Goal: Task Accomplishment & Management: Manage account settings

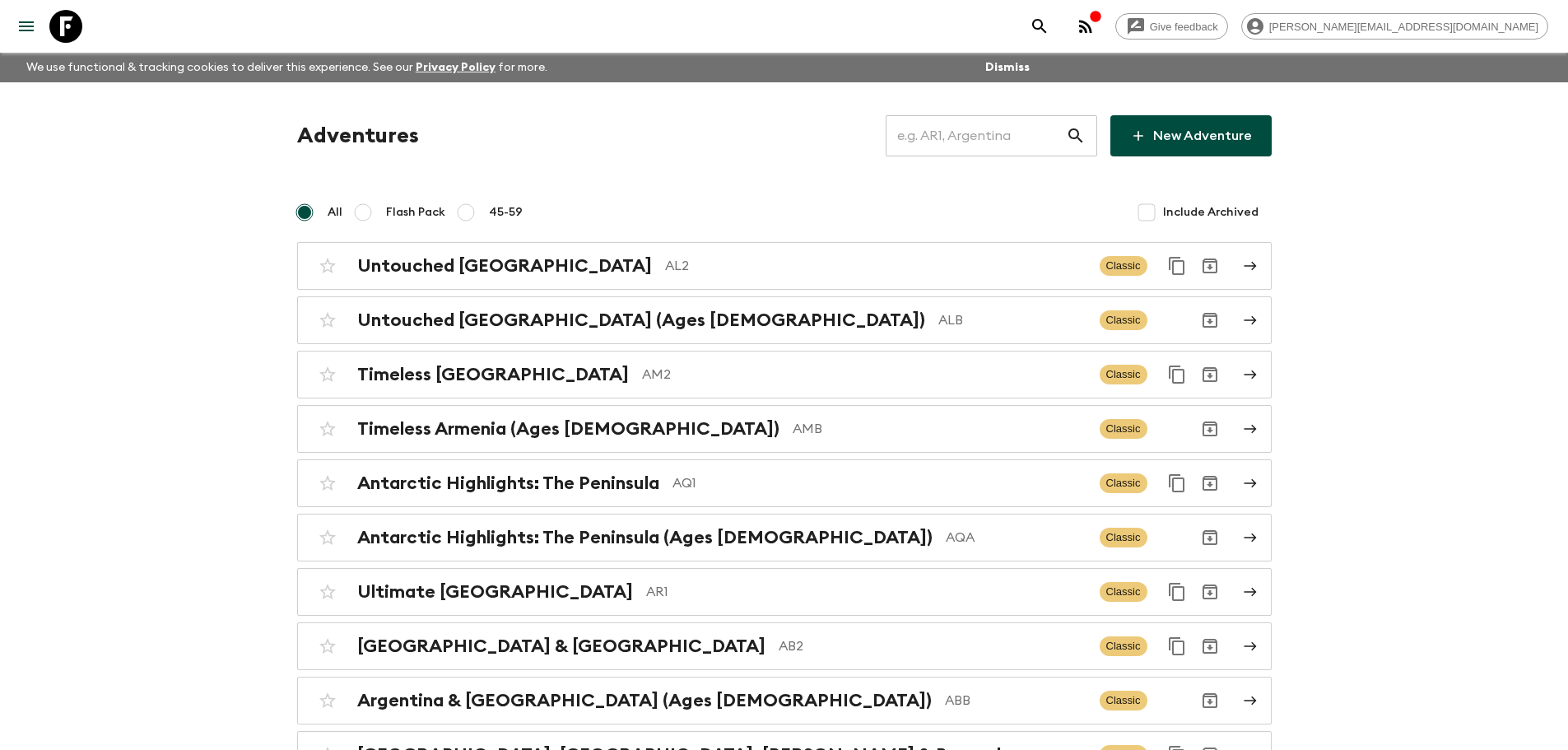
click at [950, 142] on input "text" at bounding box center [976, 135] width 180 height 46
type input "a"
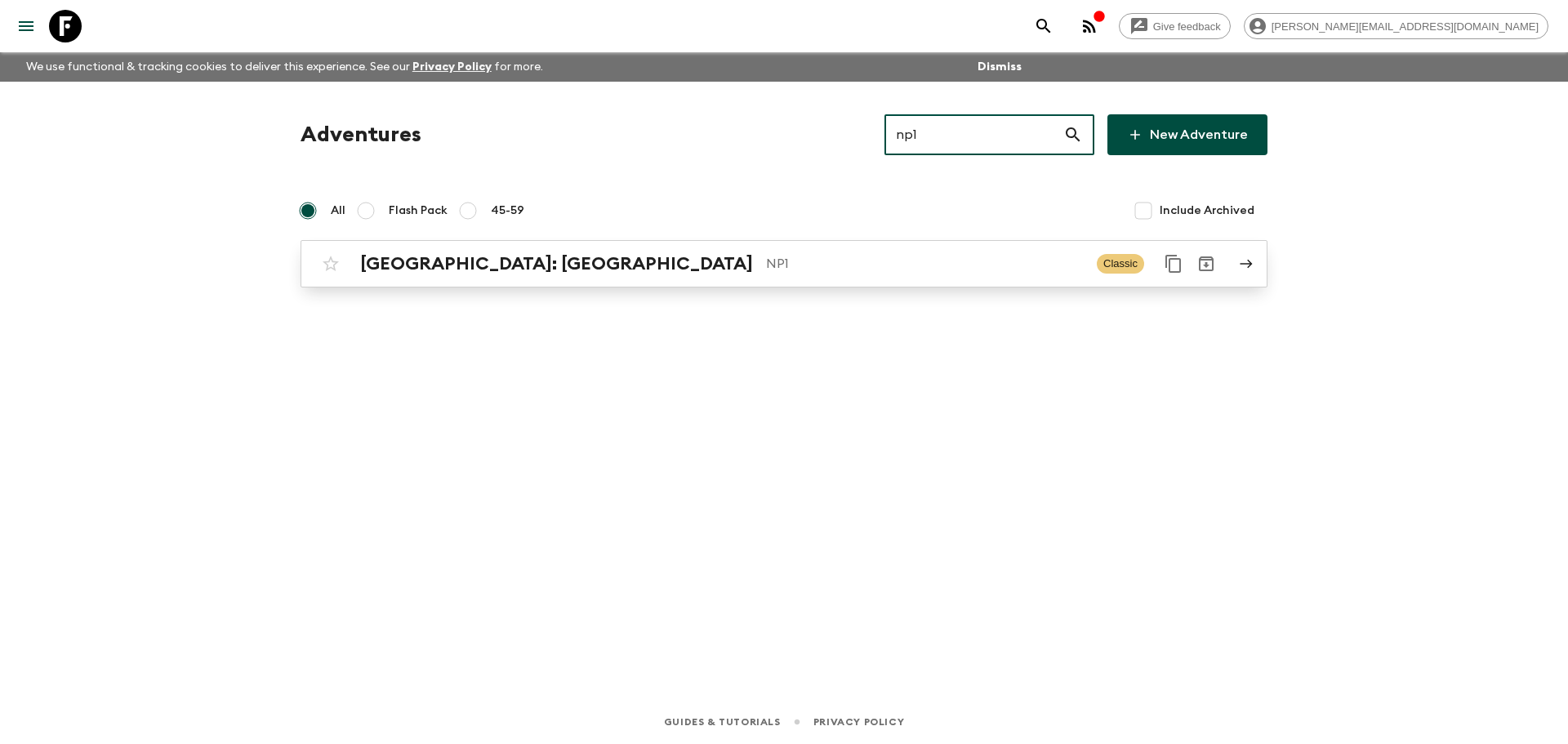
type input "np1"
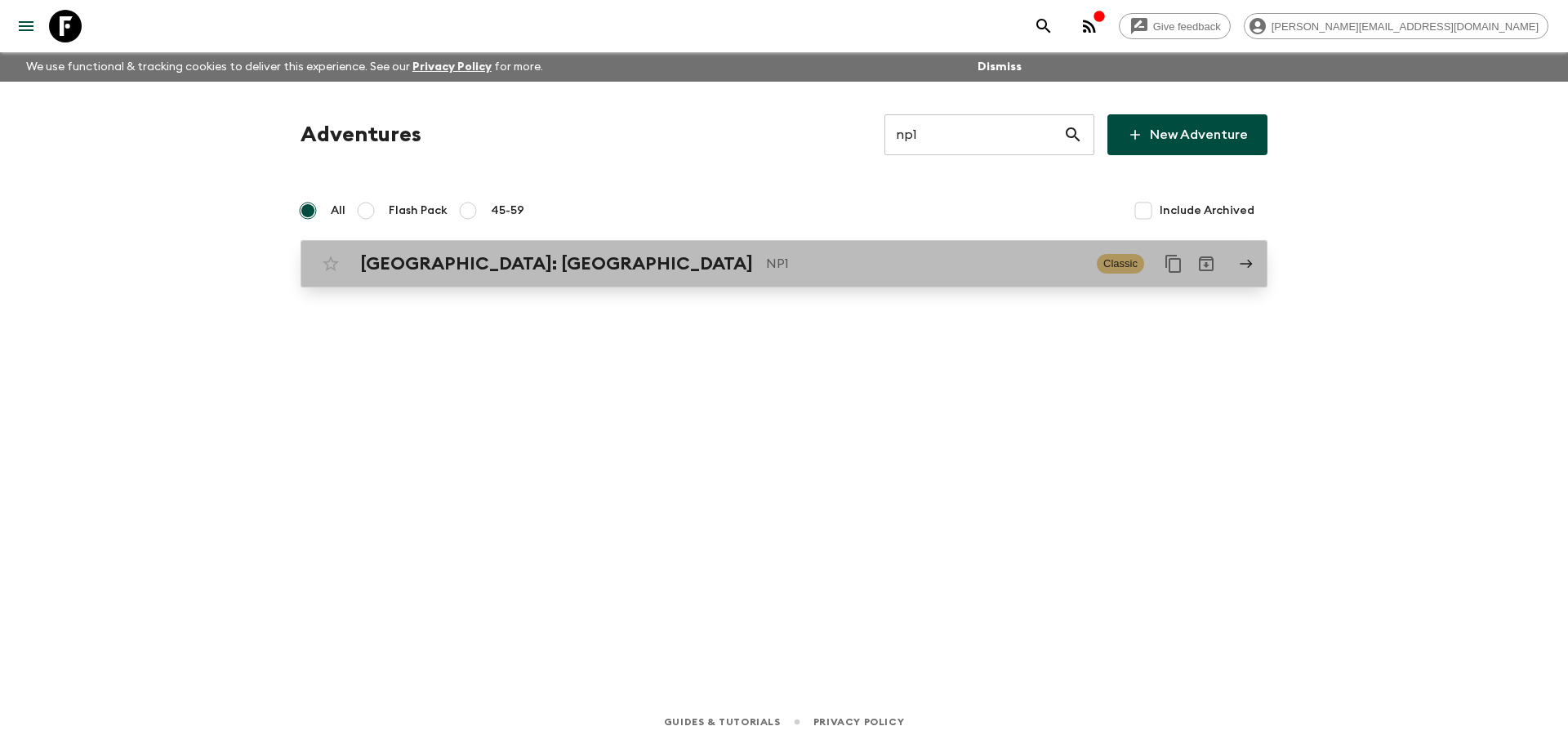
click at [776, 262] on p "NP1" at bounding box center [924, 263] width 317 height 20
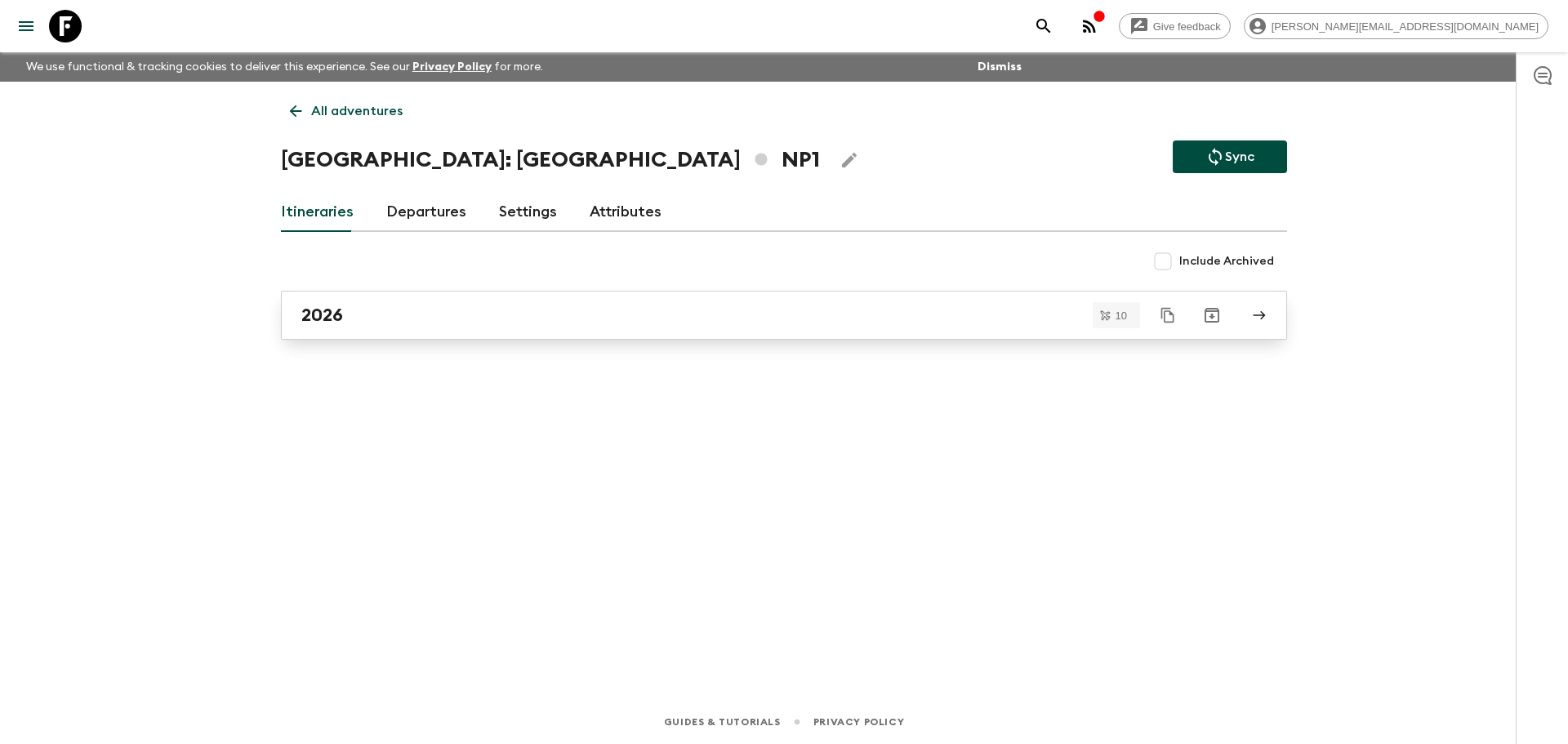
click at [444, 311] on div "2026" at bounding box center [768, 315] width 934 height 22
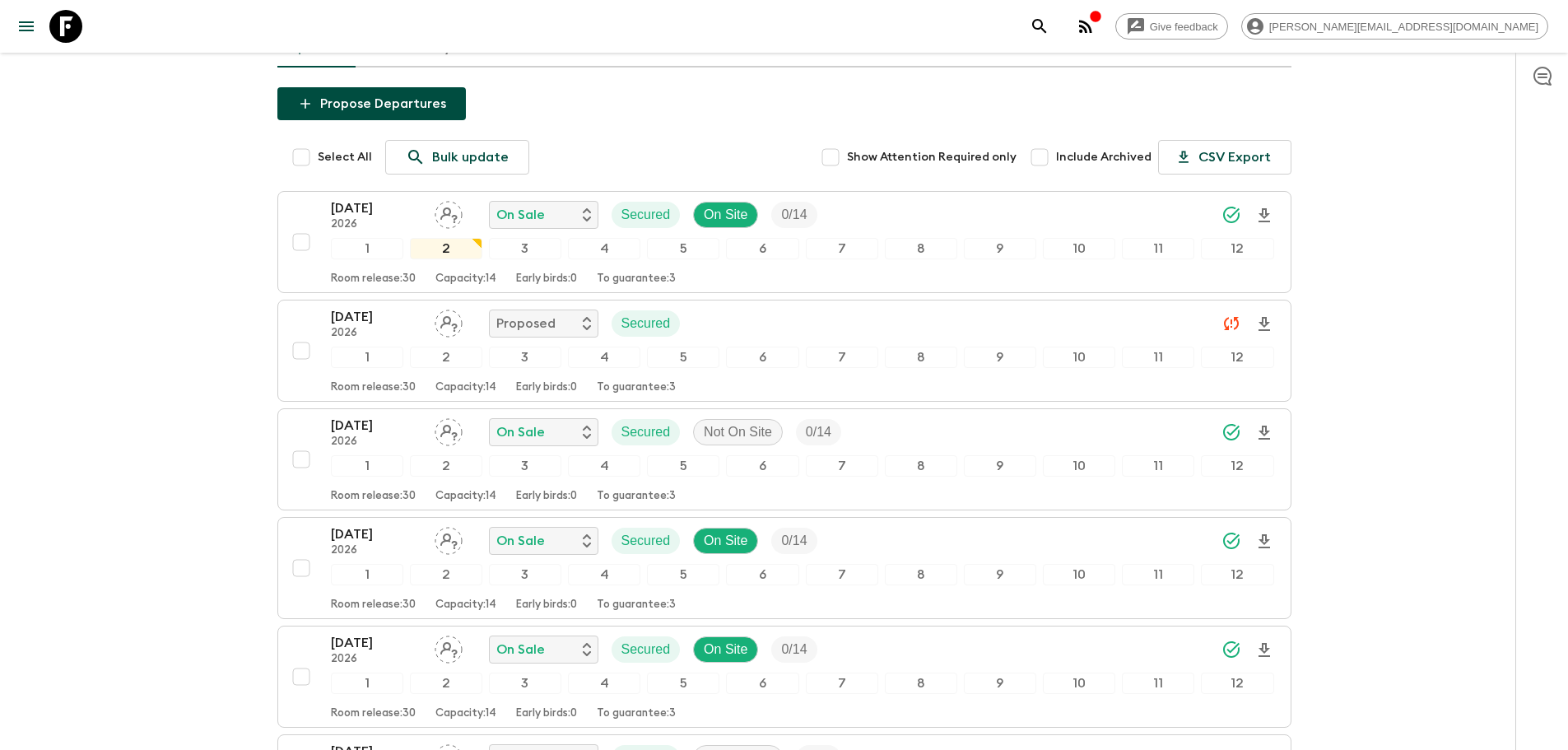
scroll to position [166, 0]
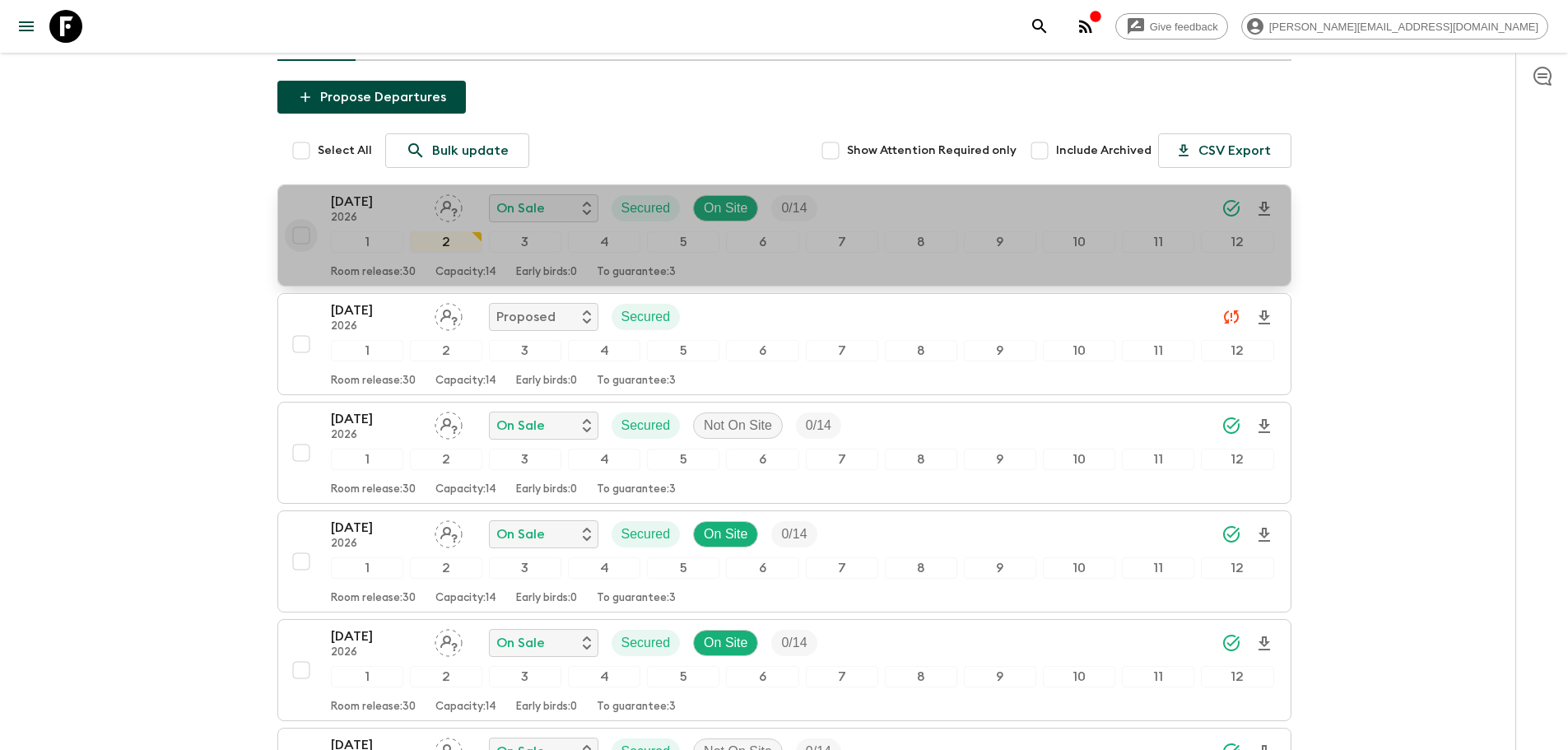
click at [311, 236] on input "checkbox" at bounding box center [302, 236] width 33 height 33
checkbox input "true"
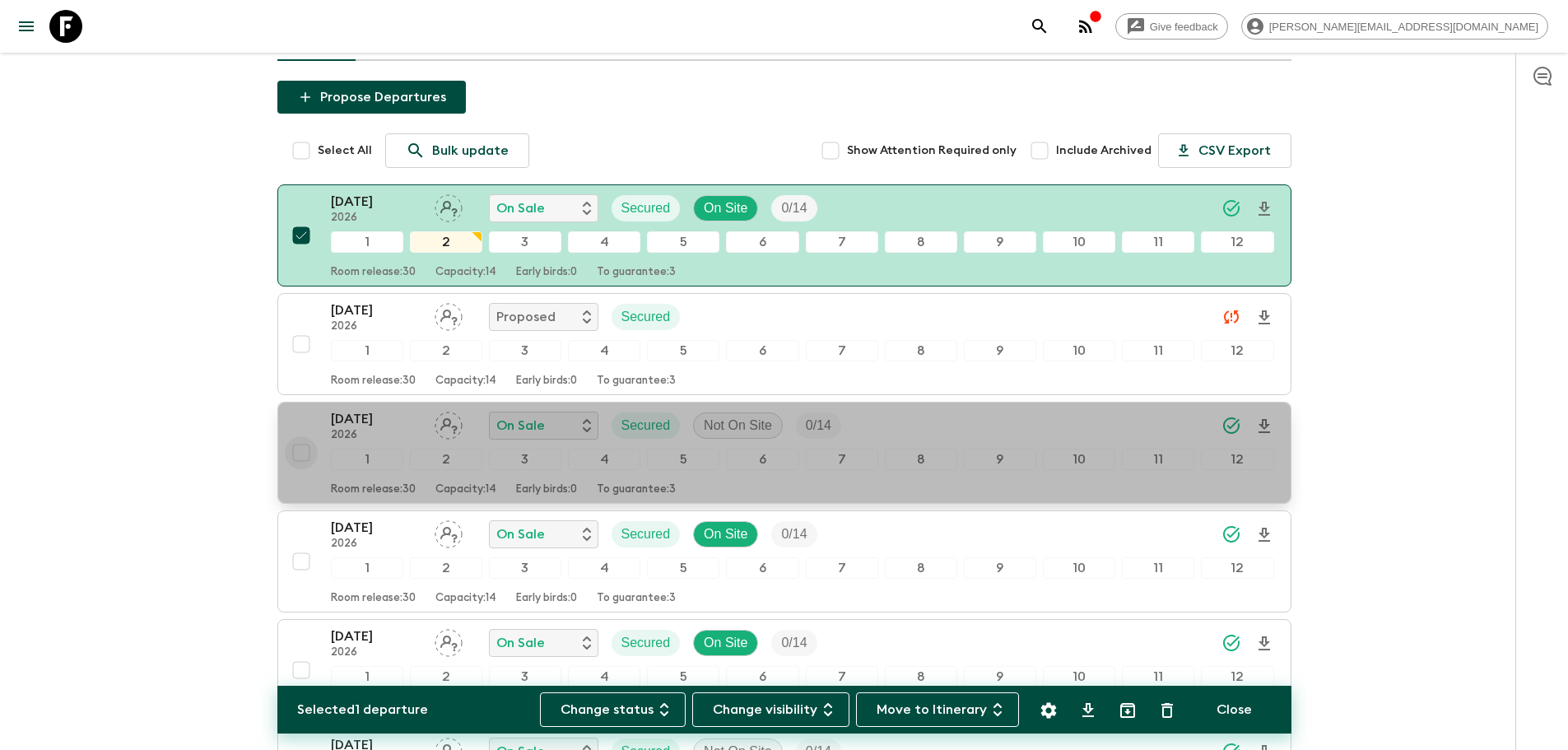
click at [303, 453] on input "checkbox" at bounding box center [302, 453] width 33 height 33
checkbox input "true"
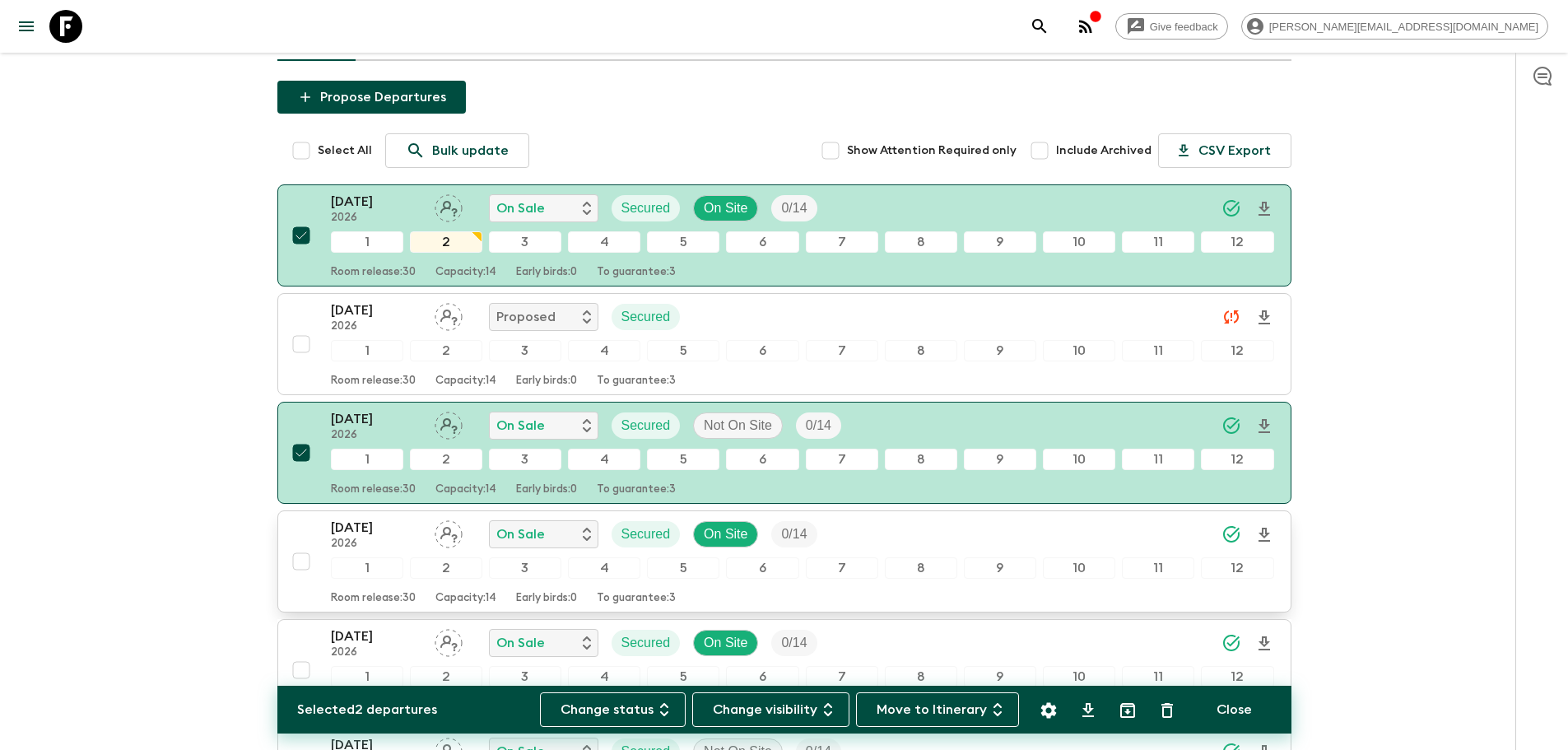
click at [306, 564] on input "checkbox" at bounding box center [302, 562] width 33 height 33
checkbox input "true"
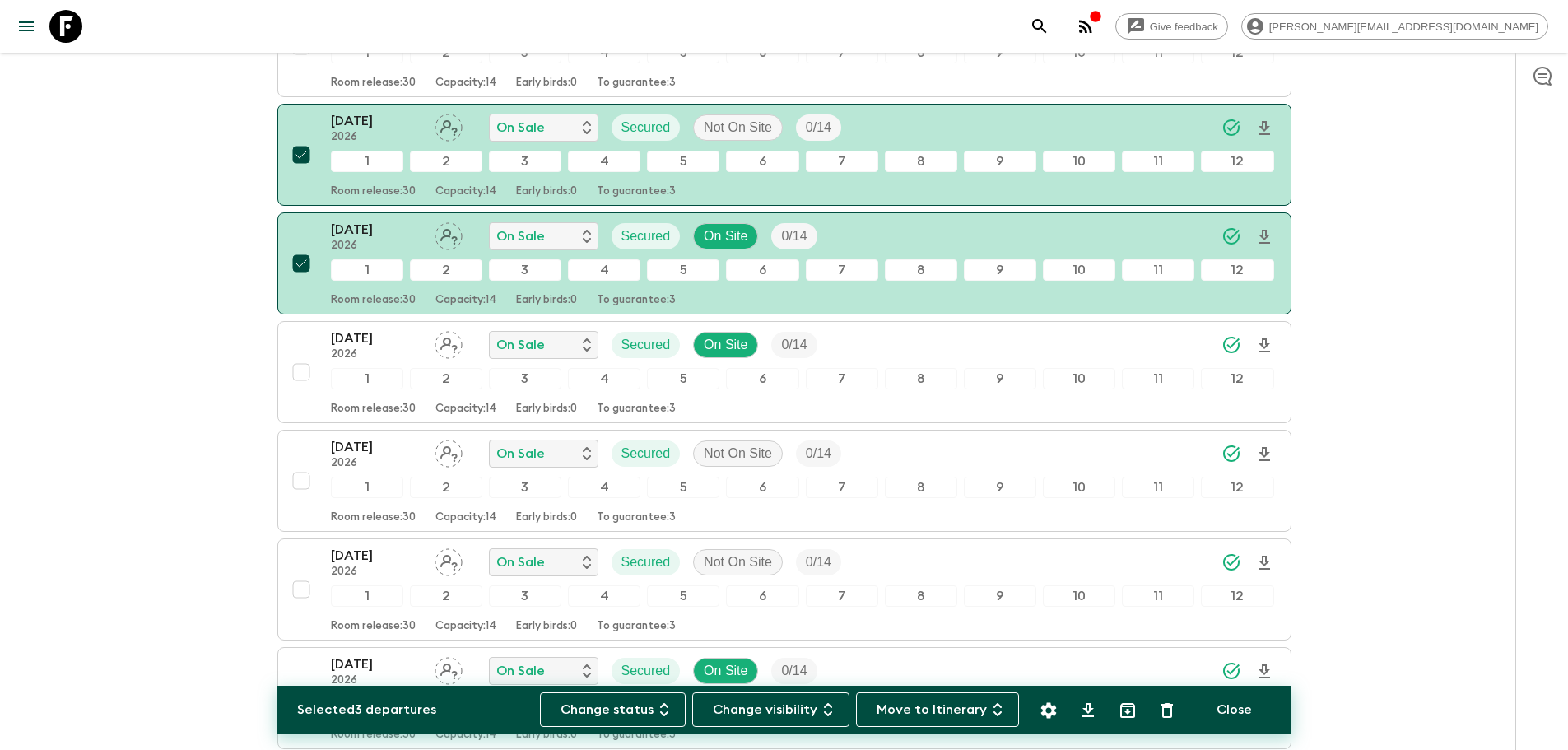
scroll to position [467, 0]
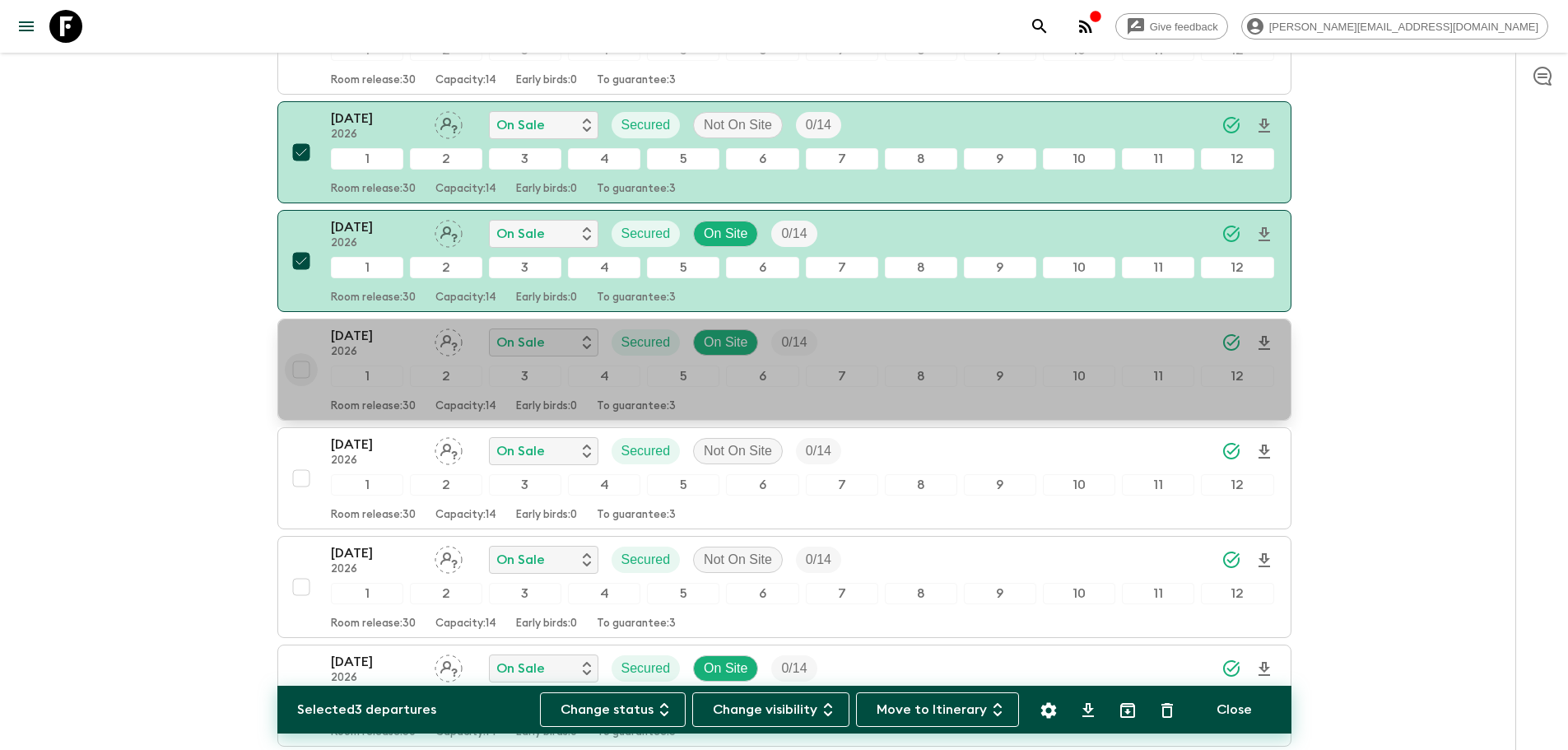
click at [302, 359] on input "checkbox" at bounding box center [302, 369] width 33 height 33
checkbox input "true"
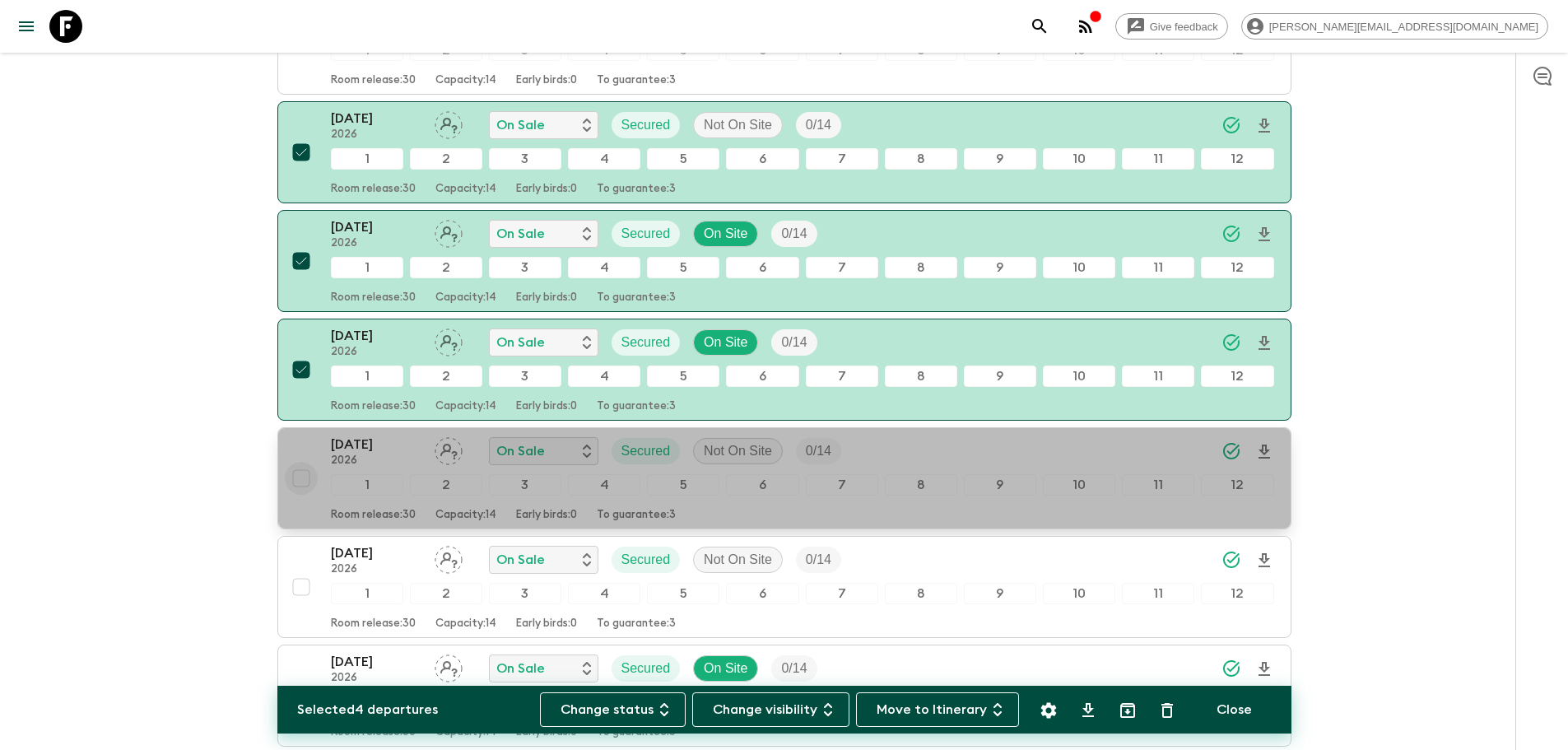
click at [305, 473] on input "checkbox" at bounding box center [302, 479] width 33 height 33
checkbox input "true"
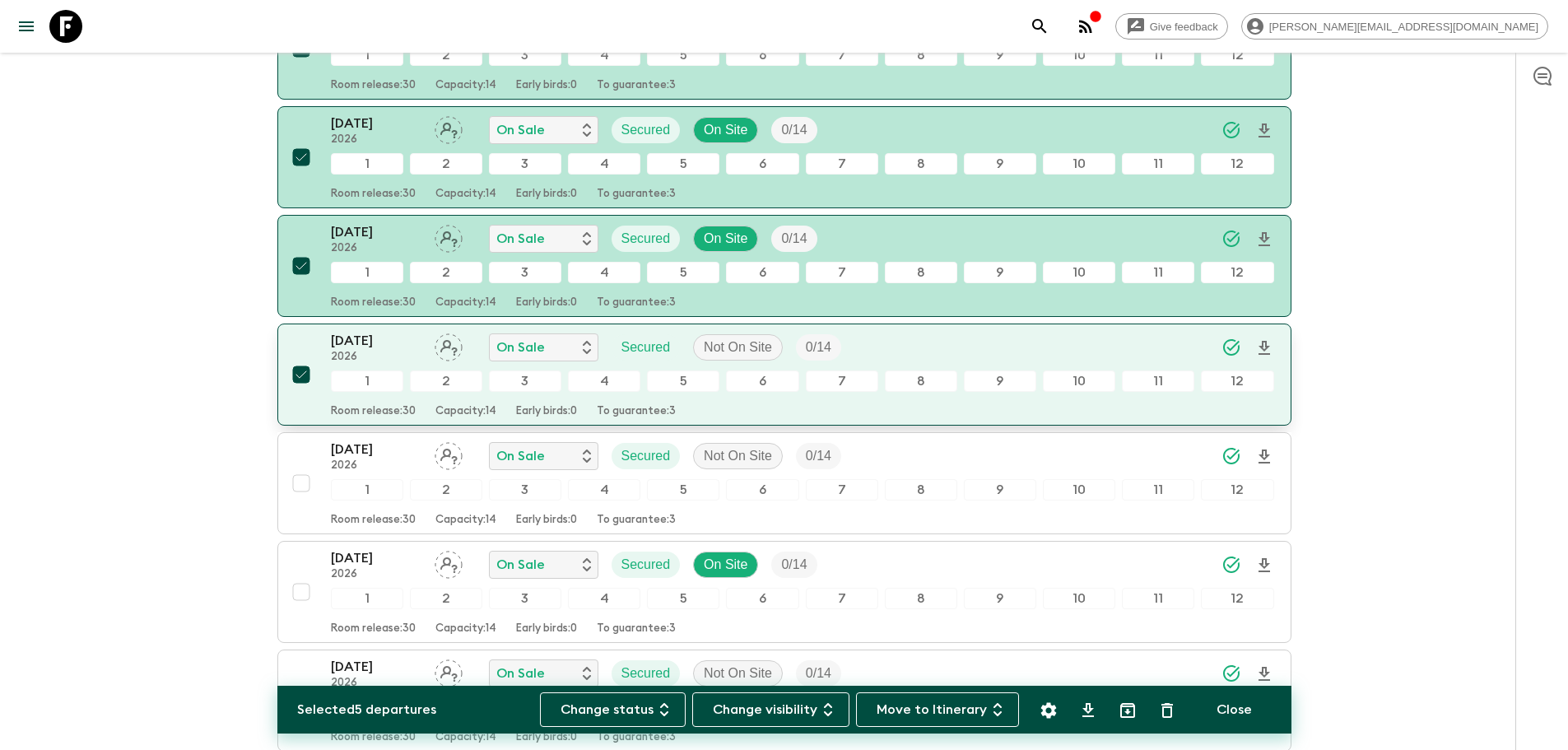
scroll to position [574, 0]
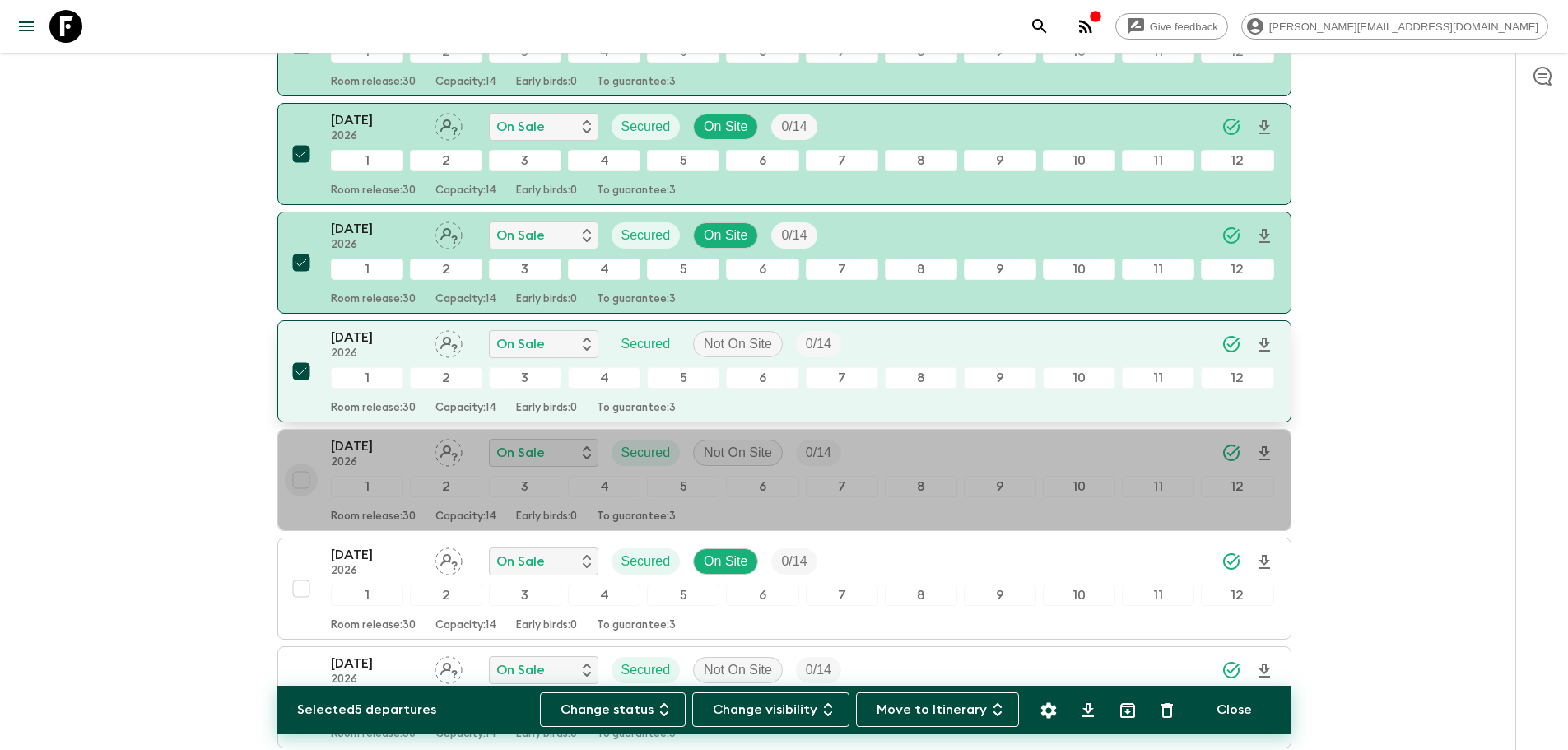
click at [305, 473] on input "checkbox" at bounding box center [302, 480] width 33 height 33
checkbox input "true"
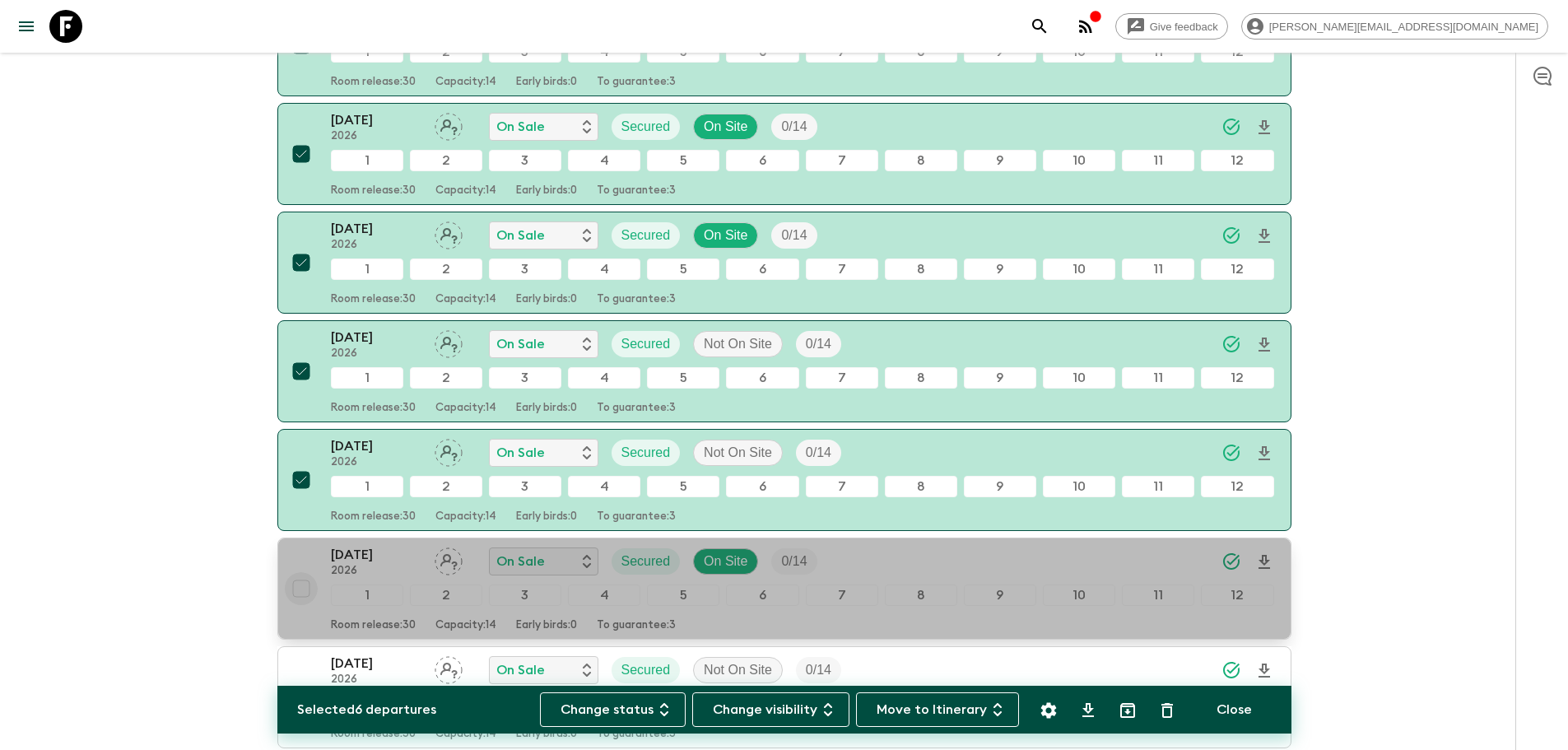
click at [308, 585] on input "checkbox" at bounding box center [302, 589] width 33 height 33
checkbox input "true"
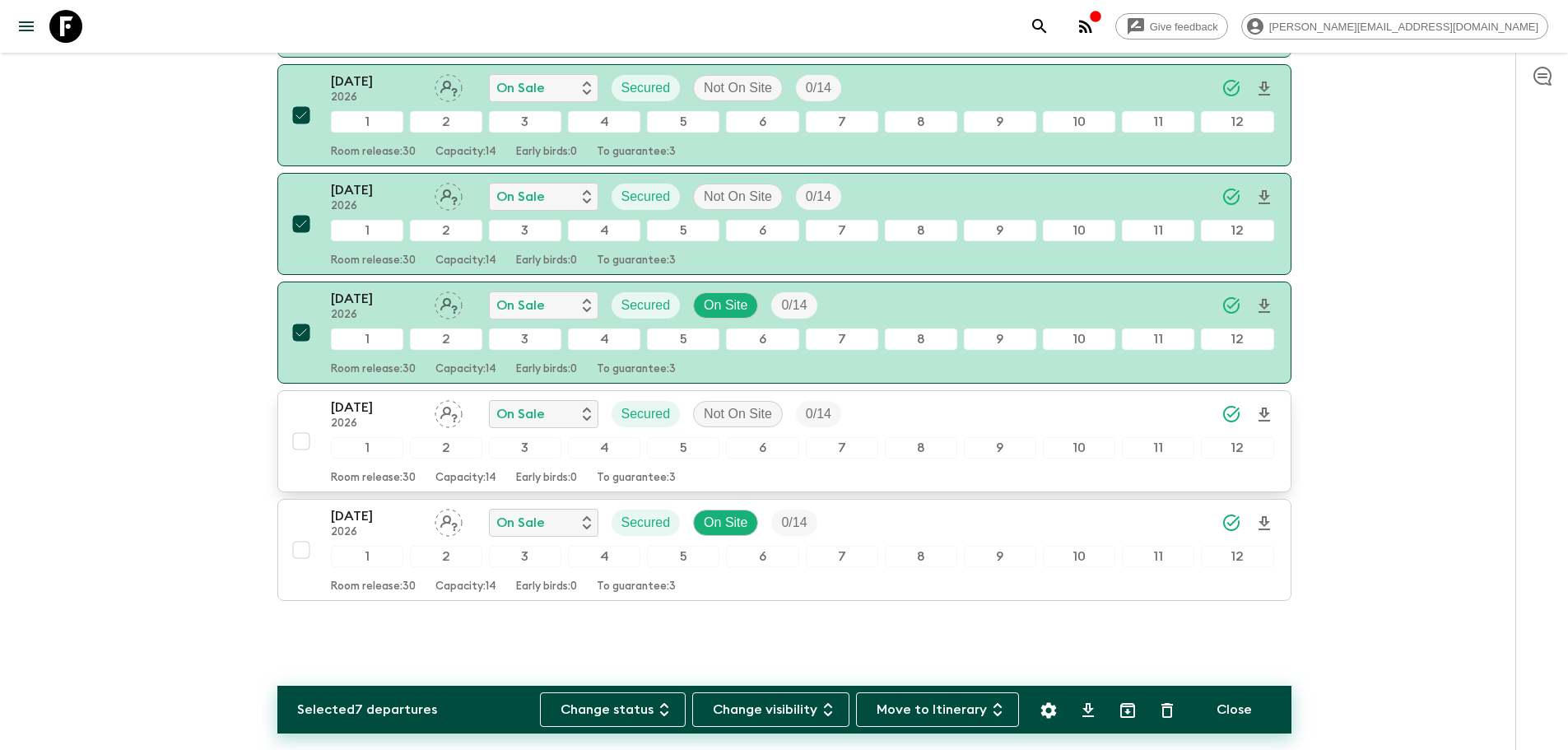
scroll to position [831, 0]
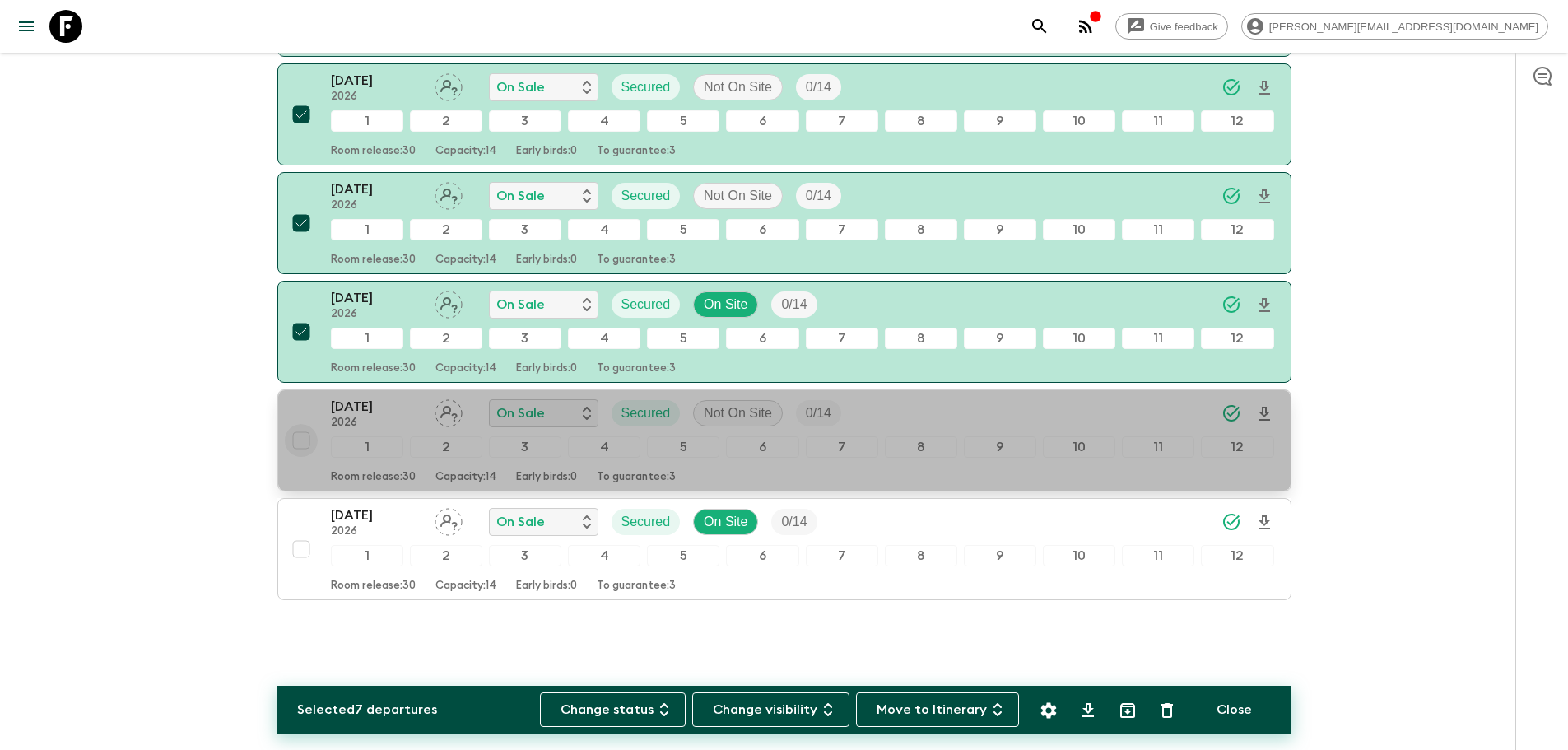
click at [303, 439] on input "checkbox" at bounding box center [302, 440] width 33 height 33
checkbox input "true"
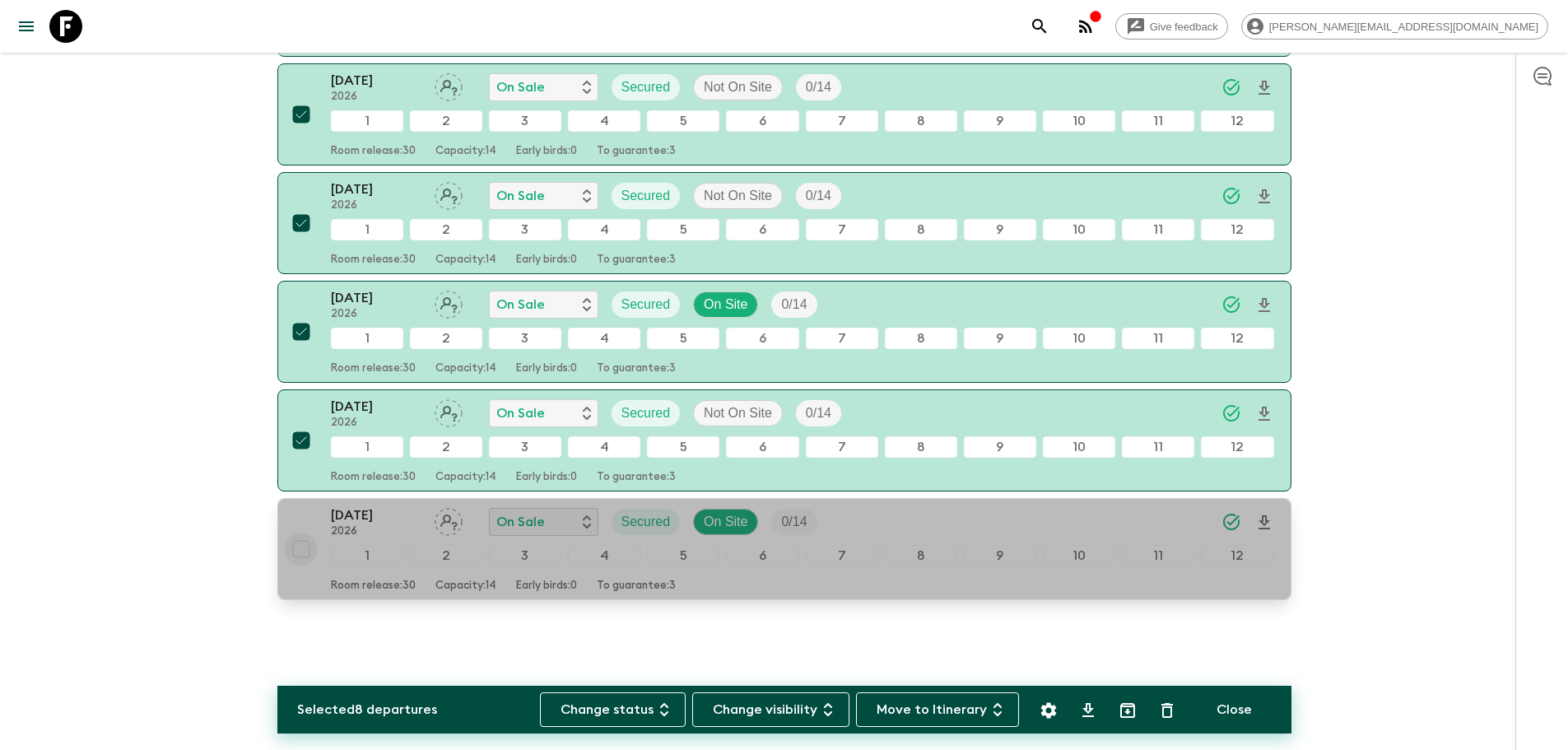
click at [295, 555] on input "checkbox" at bounding box center [302, 550] width 33 height 33
checkbox input "true"
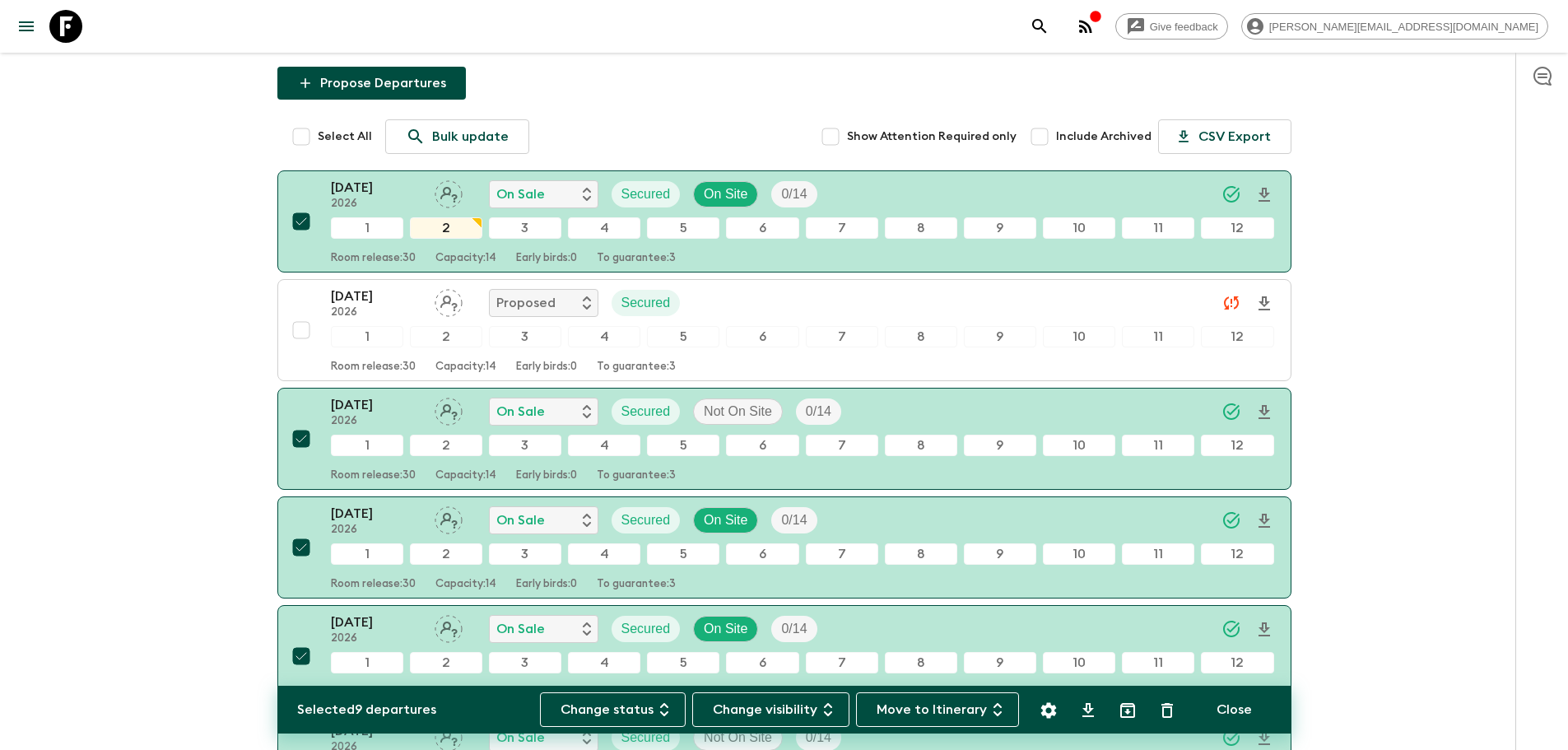
scroll to position [179, 0]
click at [1045, 698] on button "Settings" at bounding box center [1049, 711] width 33 height 33
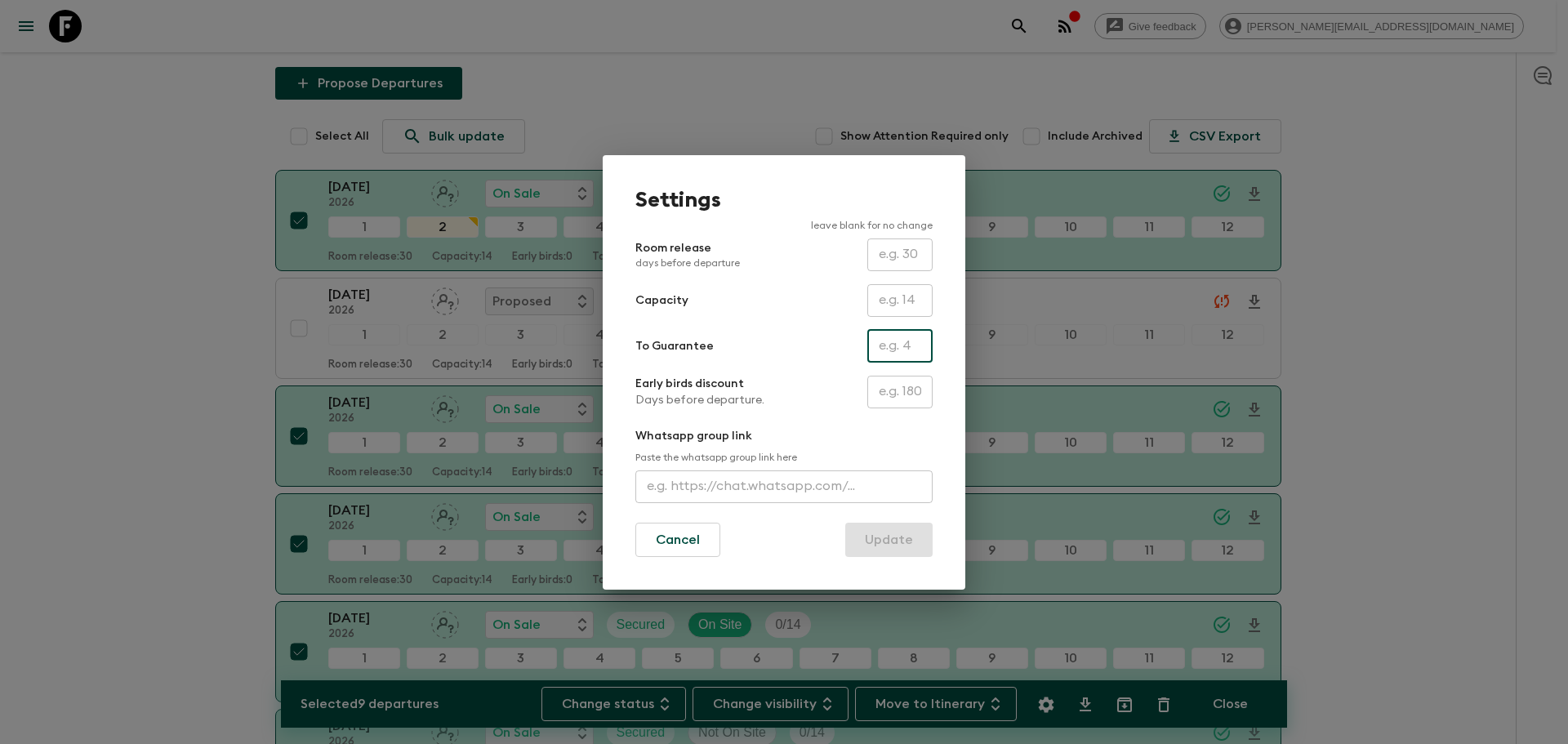
click at [891, 350] on input "text" at bounding box center [900, 347] width 65 height 33
type input "0"
click at [894, 530] on button "Update" at bounding box center [889, 540] width 88 height 34
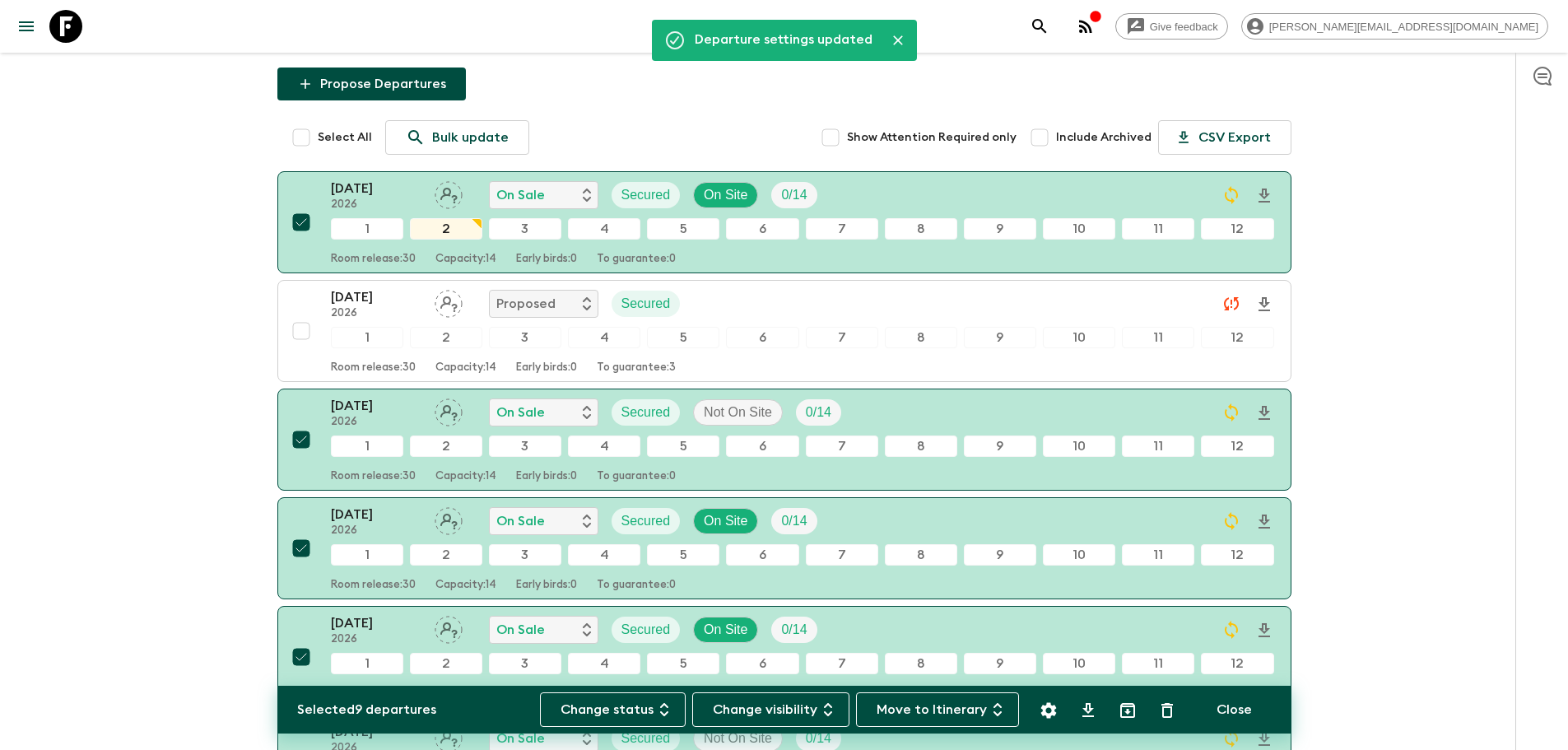
scroll to position [0, 0]
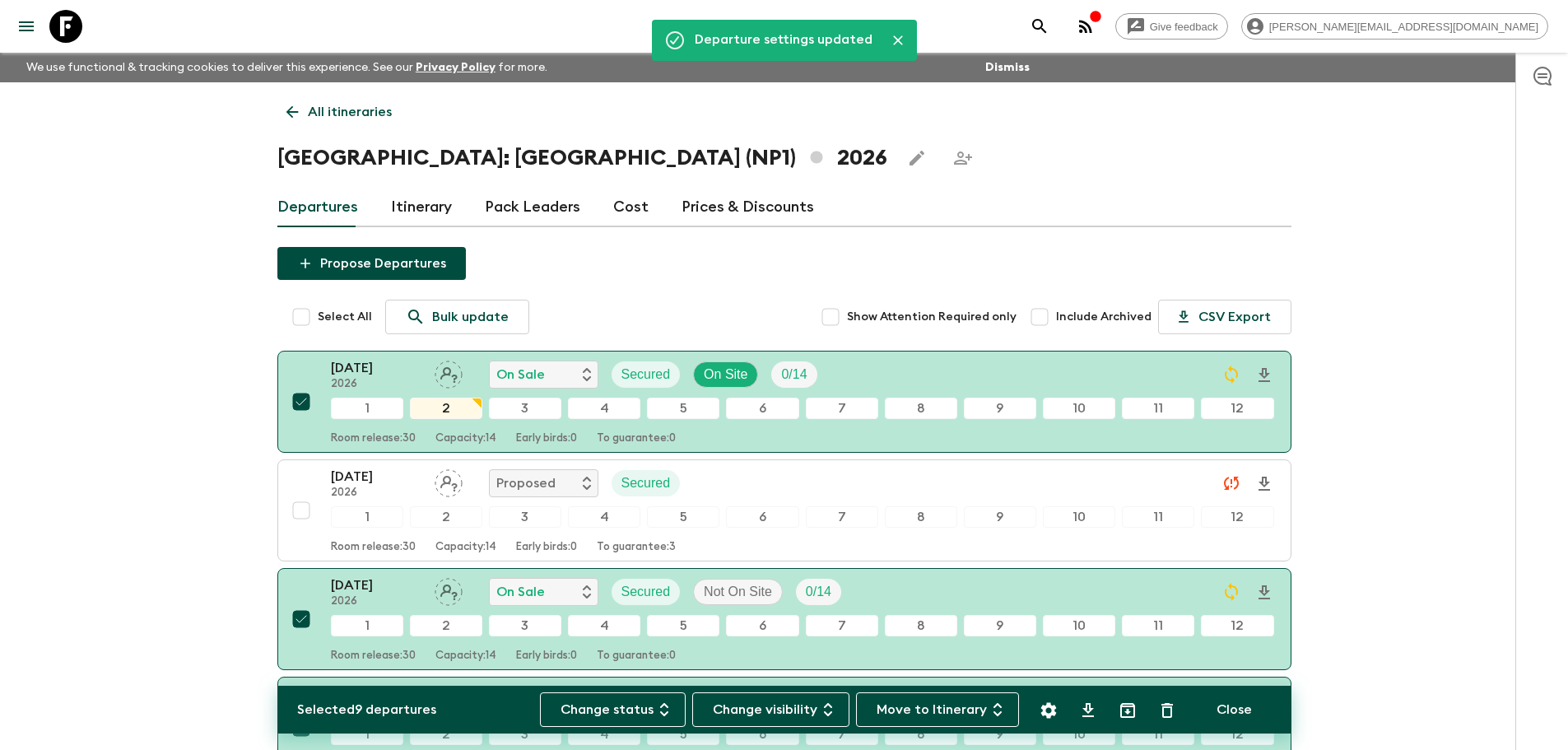
click at [310, 101] on link "All itineraries" at bounding box center [339, 112] width 123 height 33
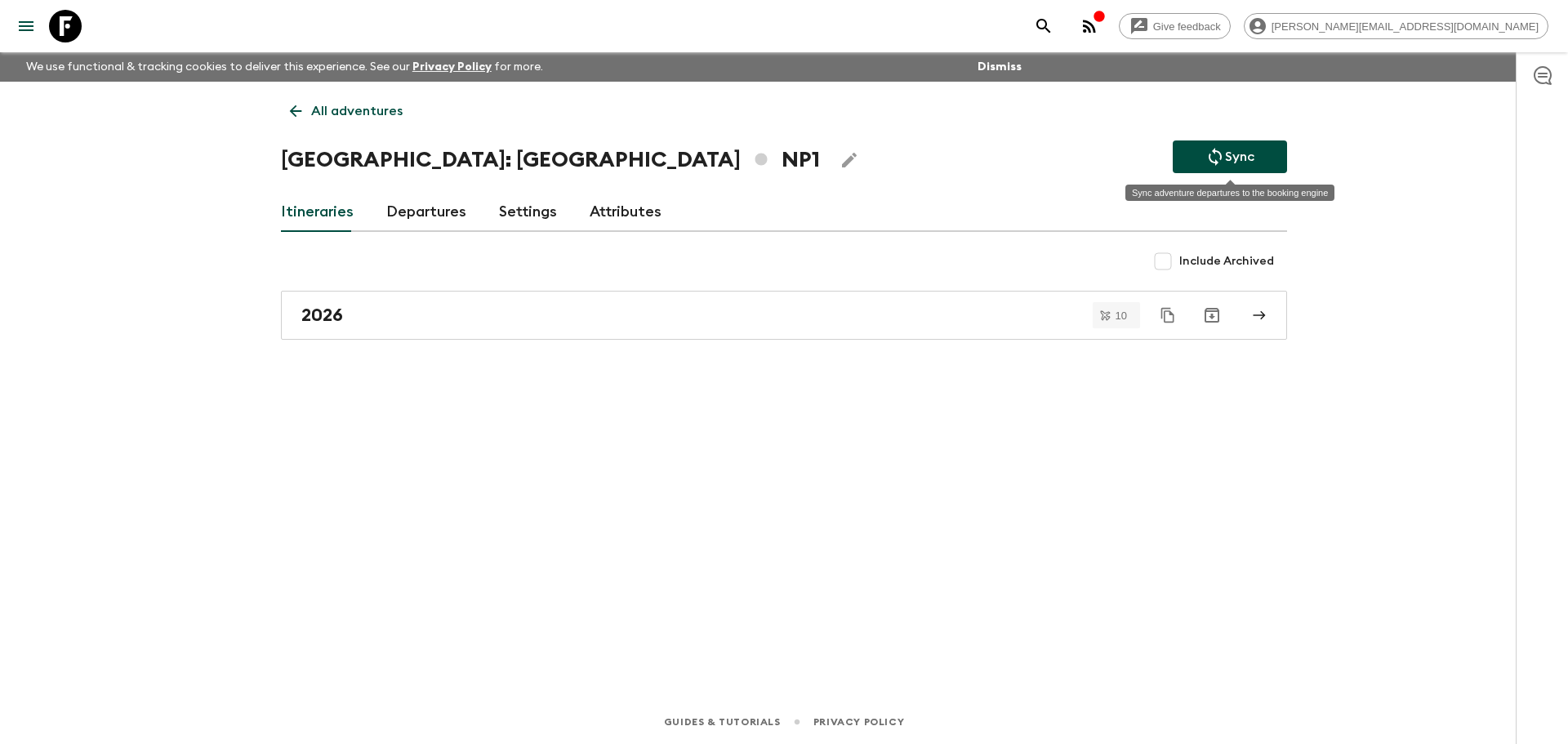
click at [1208, 160] on icon "Sync adventure departures to the booking engine" at bounding box center [1215, 157] width 20 height 20
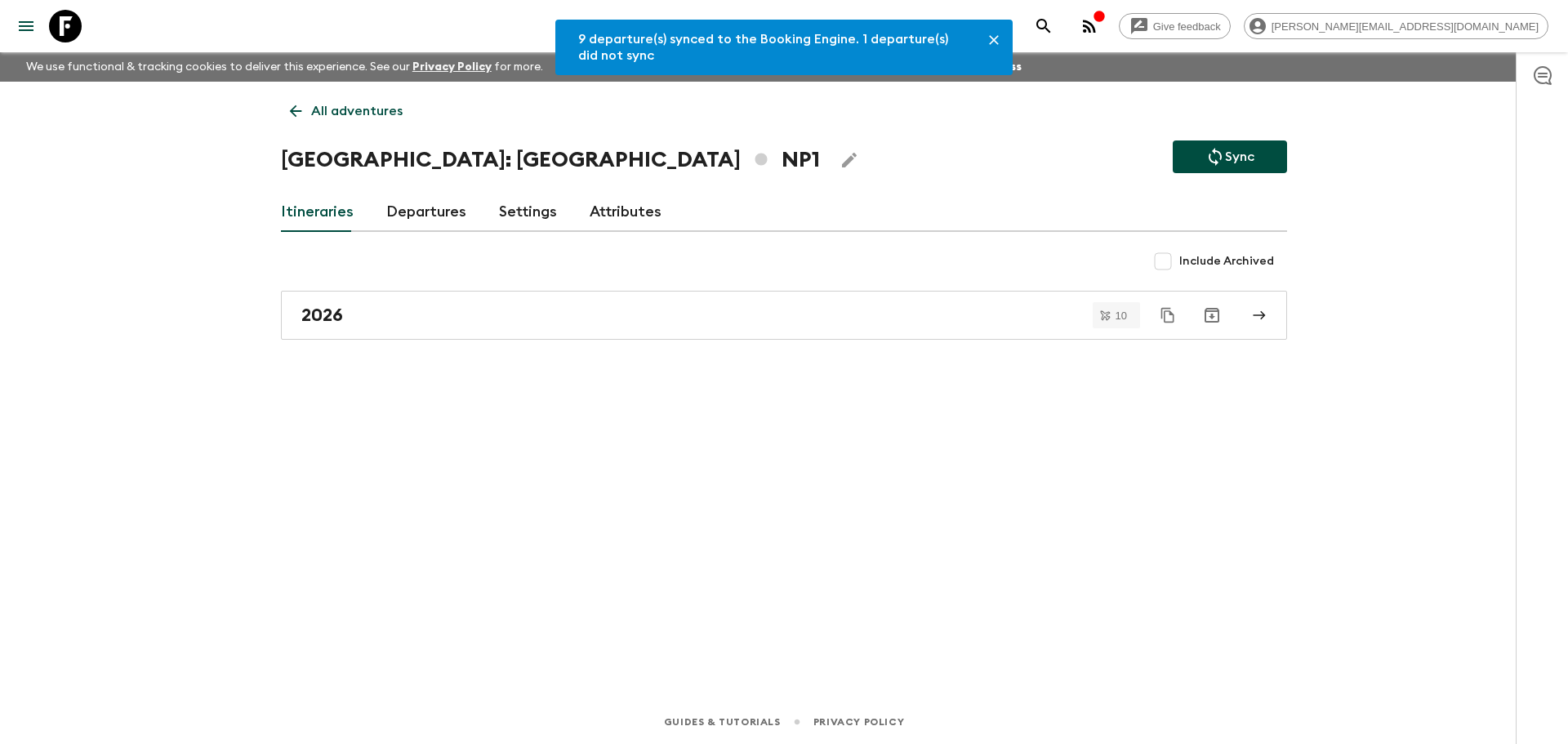
click at [307, 121] on link "All adventures" at bounding box center [346, 111] width 131 height 33
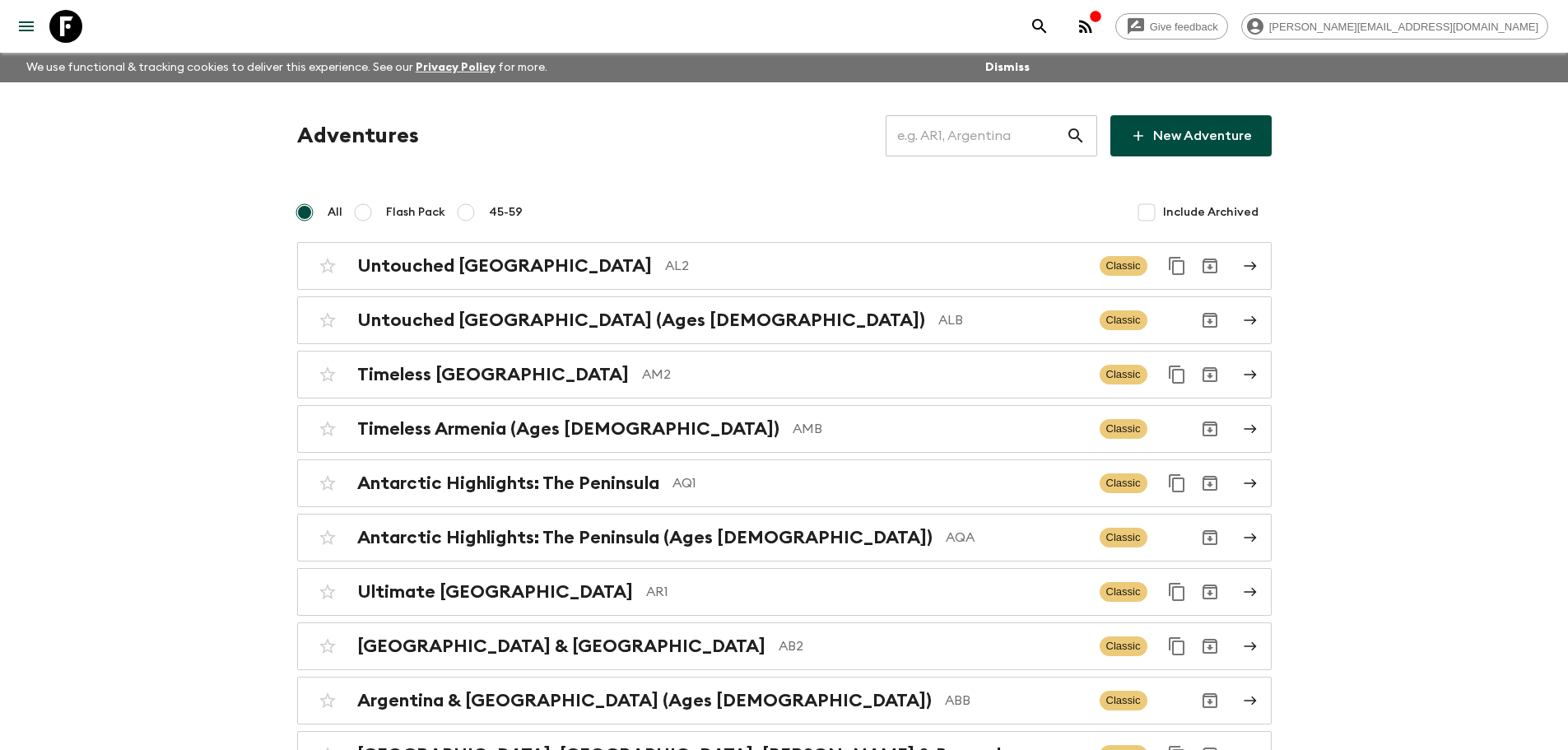
click at [1013, 136] on input "text" at bounding box center [976, 135] width 180 height 46
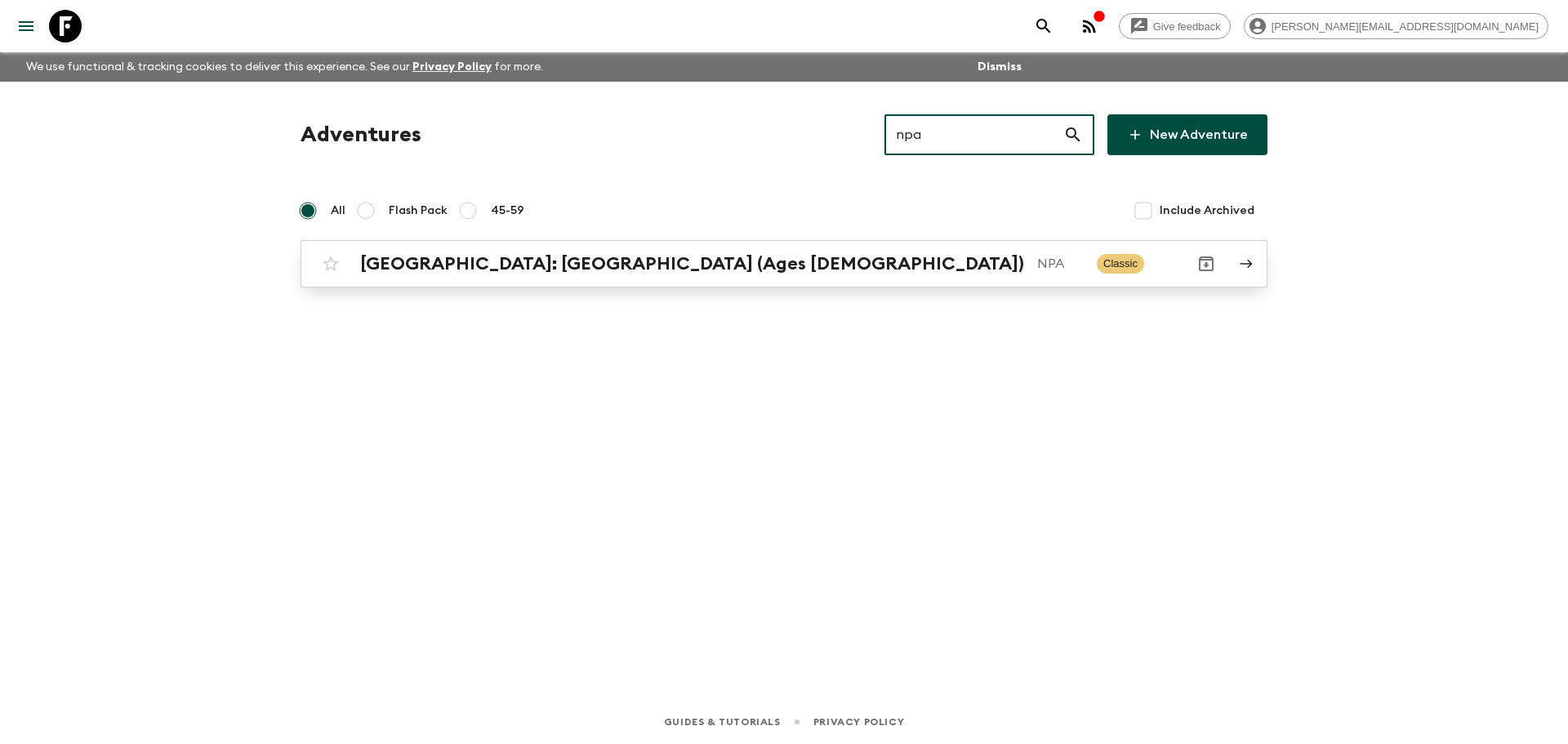
type input "npa"
click at [985, 282] on link "[GEOGRAPHIC_DATA]: [GEOGRAPHIC_DATA] (Ages [DEMOGRAPHIC_DATA]) NPA Classic" at bounding box center [784, 263] width 967 height 47
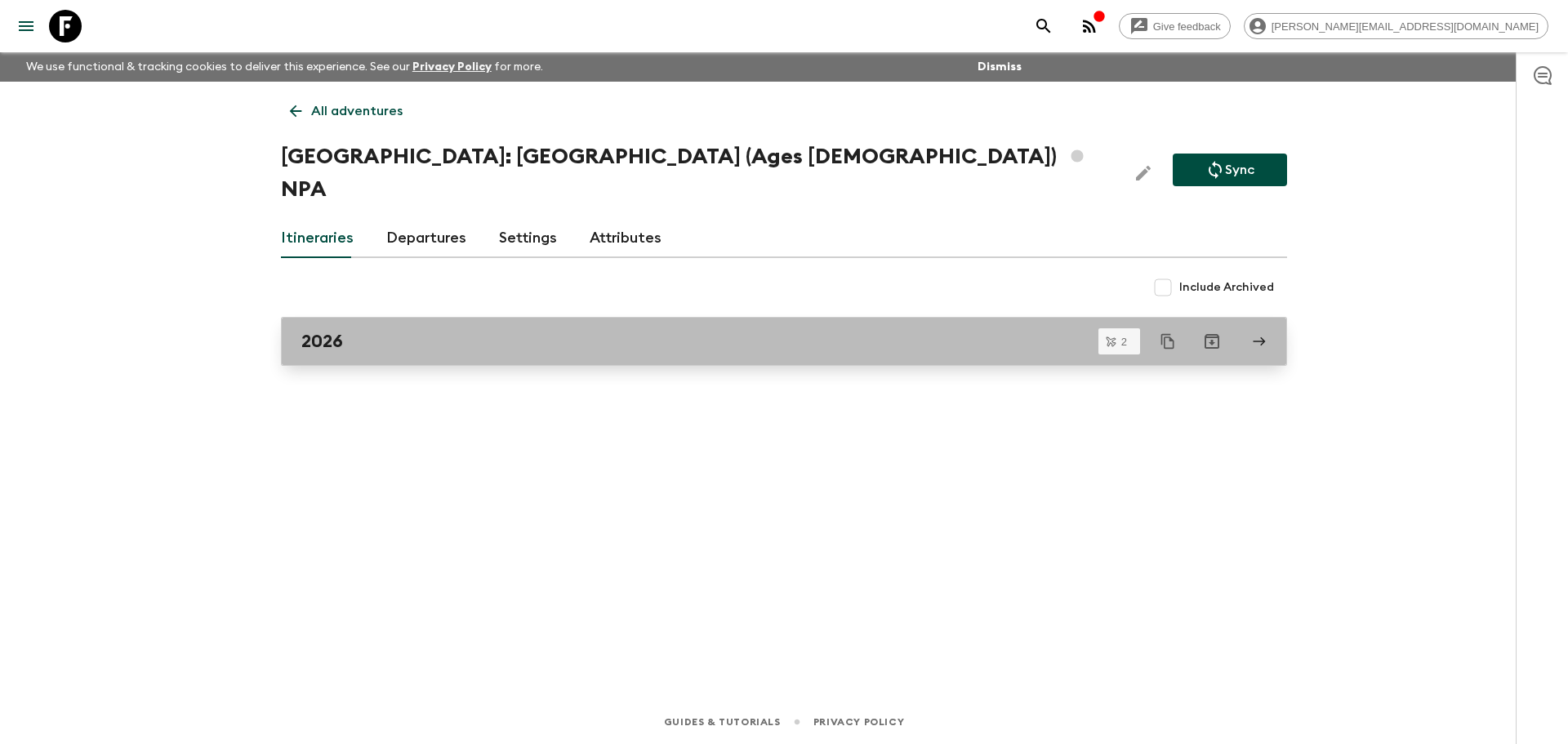
click at [380, 326] on link "2026" at bounding box center [784, 341] width 1006 height 49
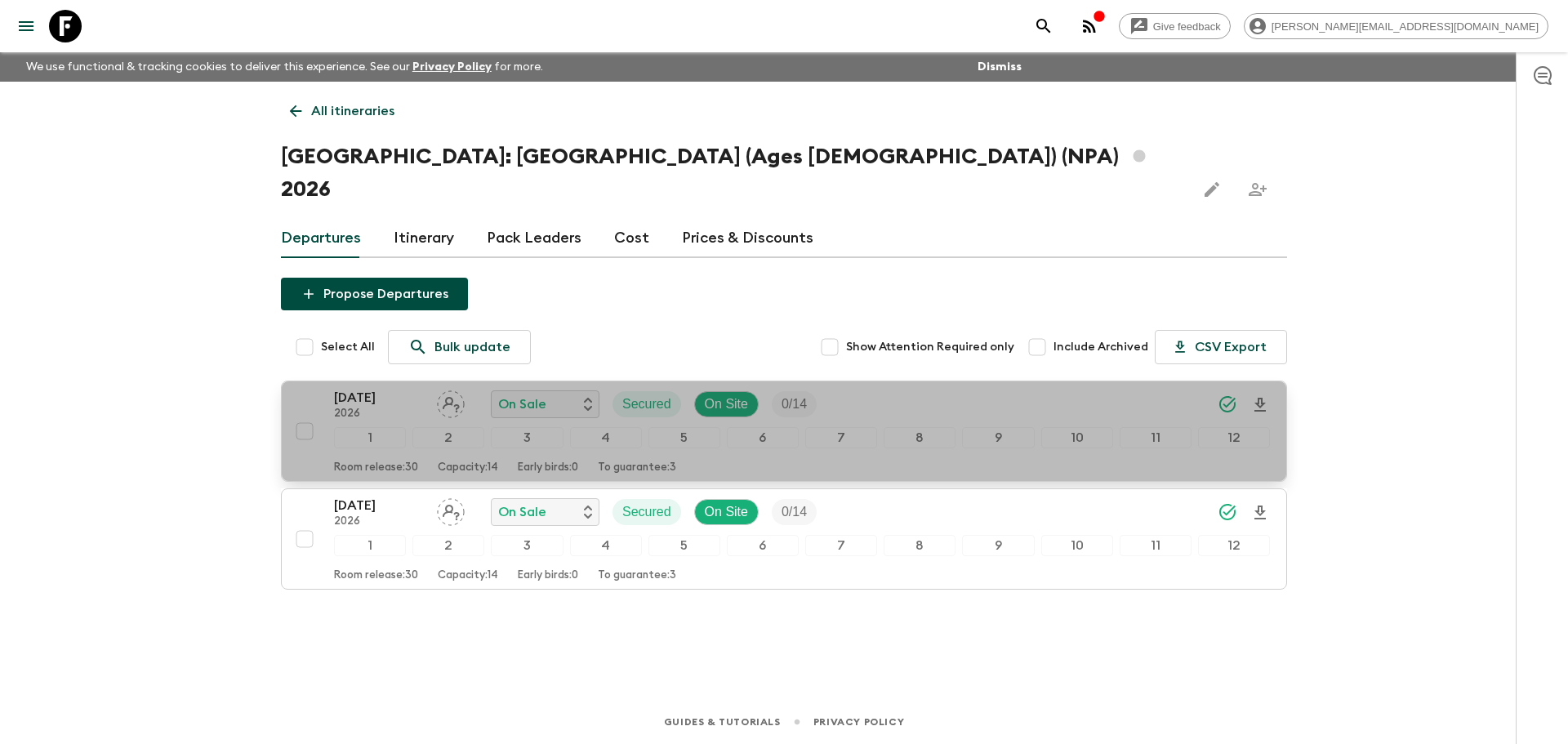
click at [285, 394] on button "[DATE] 2026 On Sale Secured On Site 0 / 14 1 2 3 4 5 6 7 8 9 10 11 12 Room rele…" at bounding box center [784, 432] width 1006 height 101
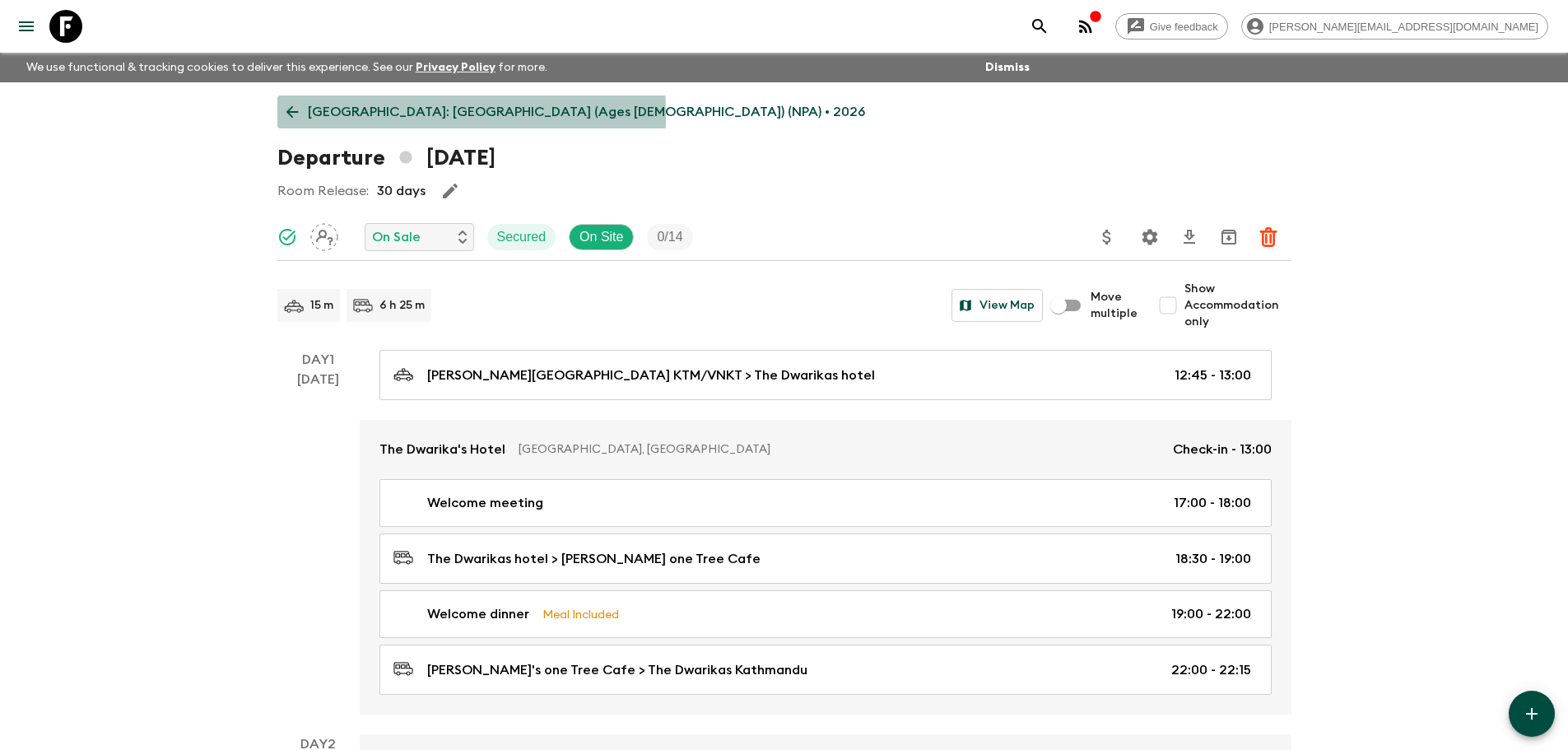
click at [325, 114] on p "[GEOGRAPHIC_DATA]: [GEOGRAPHIC_DATA] (Ages [DEMOGRAPHIC_DATA]) (NPA) • 2026" at bounding box center [586, 112] width 557 height 20
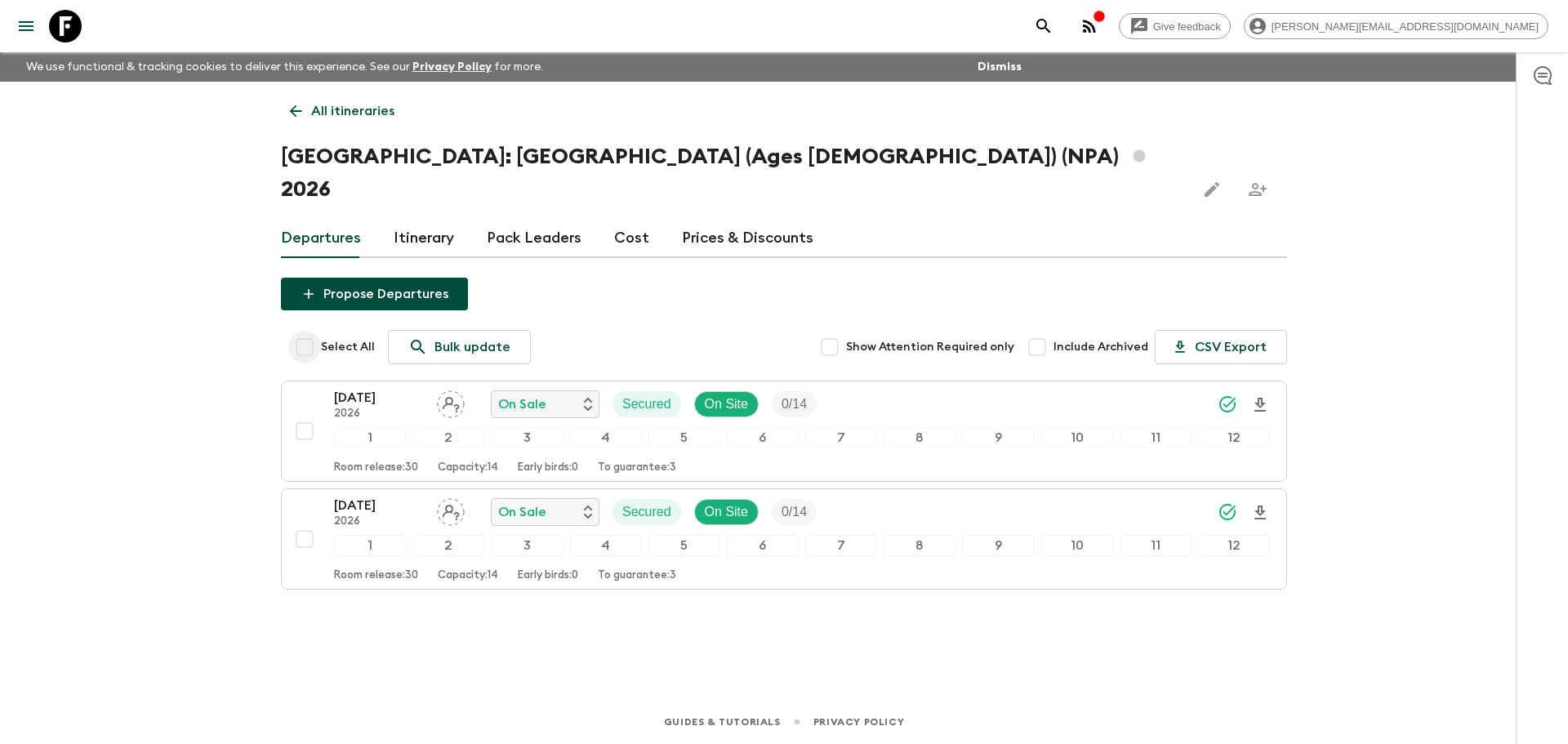
click at [308, 331] on input "Select All" at bounding box center [304, 347] width 33 height 33
checkbox input "true"
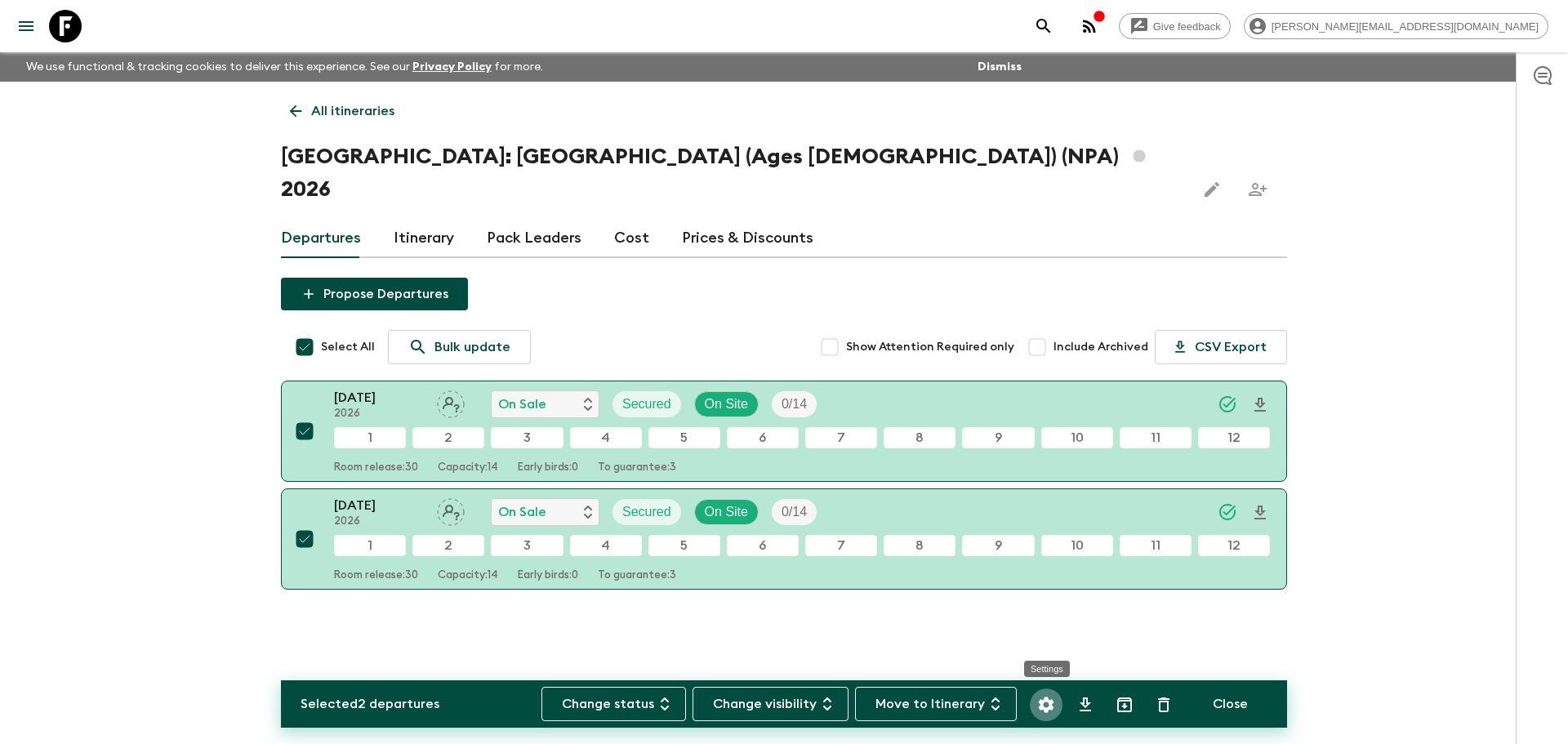
click at [1048, 691] on button "Settings" at bounding box center [1046, 705] width 33 height 33
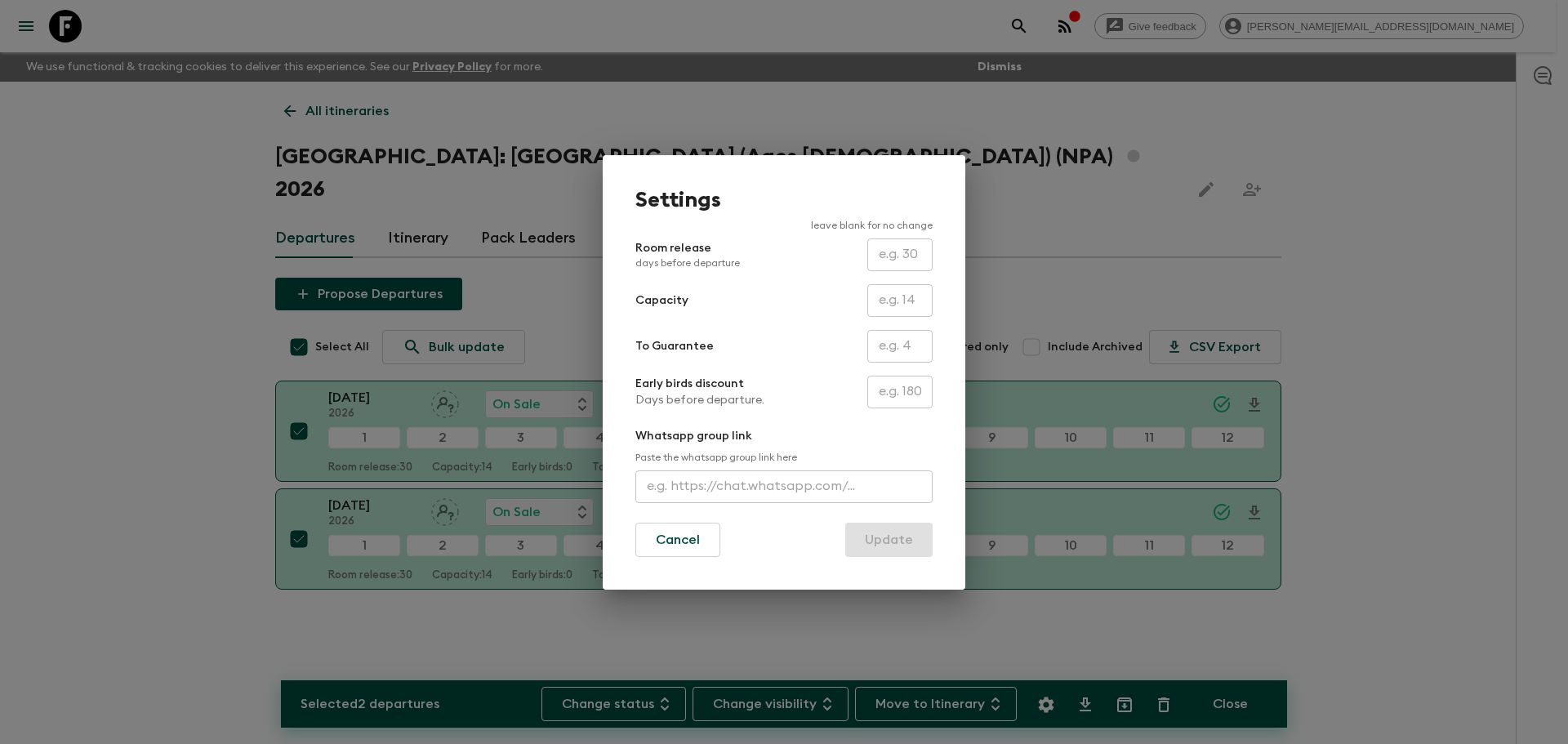
click at [906, 347] on input "text" at bounding box center [900, 347] width 65 height 33
type input "0"
click at [911, 532] on button "Update" at bounding box center [889, 540] width 88 height 34
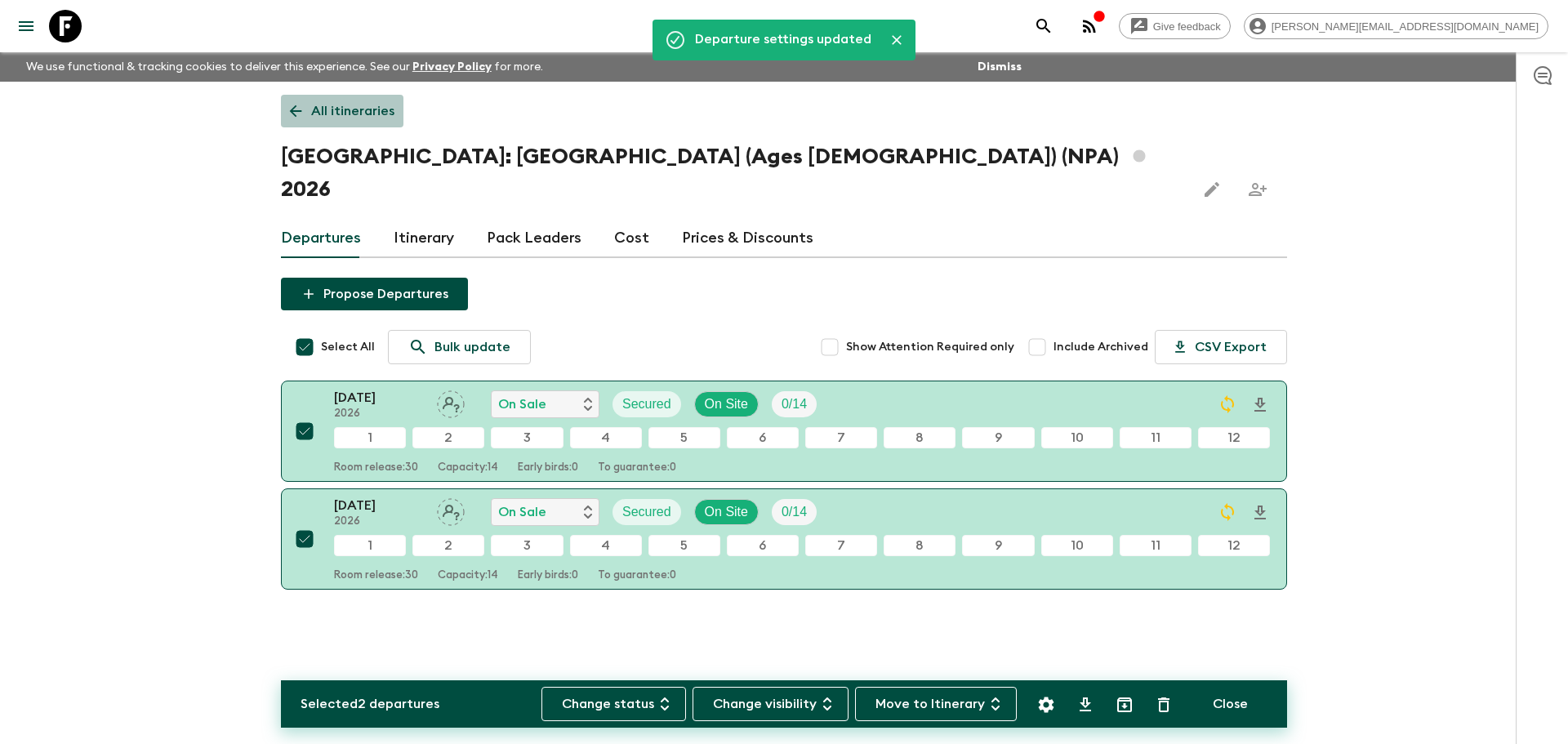
click at [328, 122] on link "All itineraries" at bounding box center [342, 111] width 122 height 33
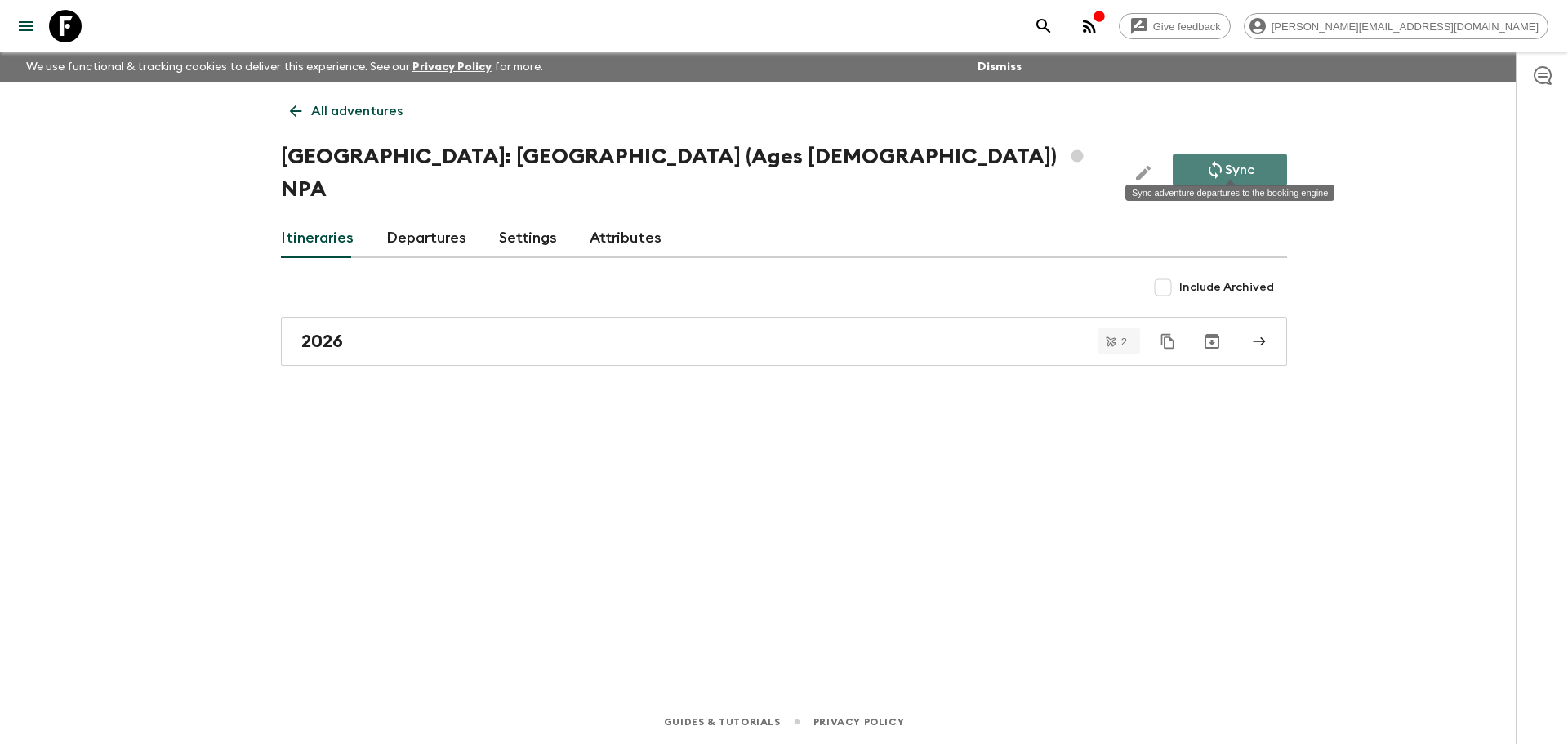
click at [1190, 154] on button "Sync" at bounding box center [1229, 170] width 114 height 33
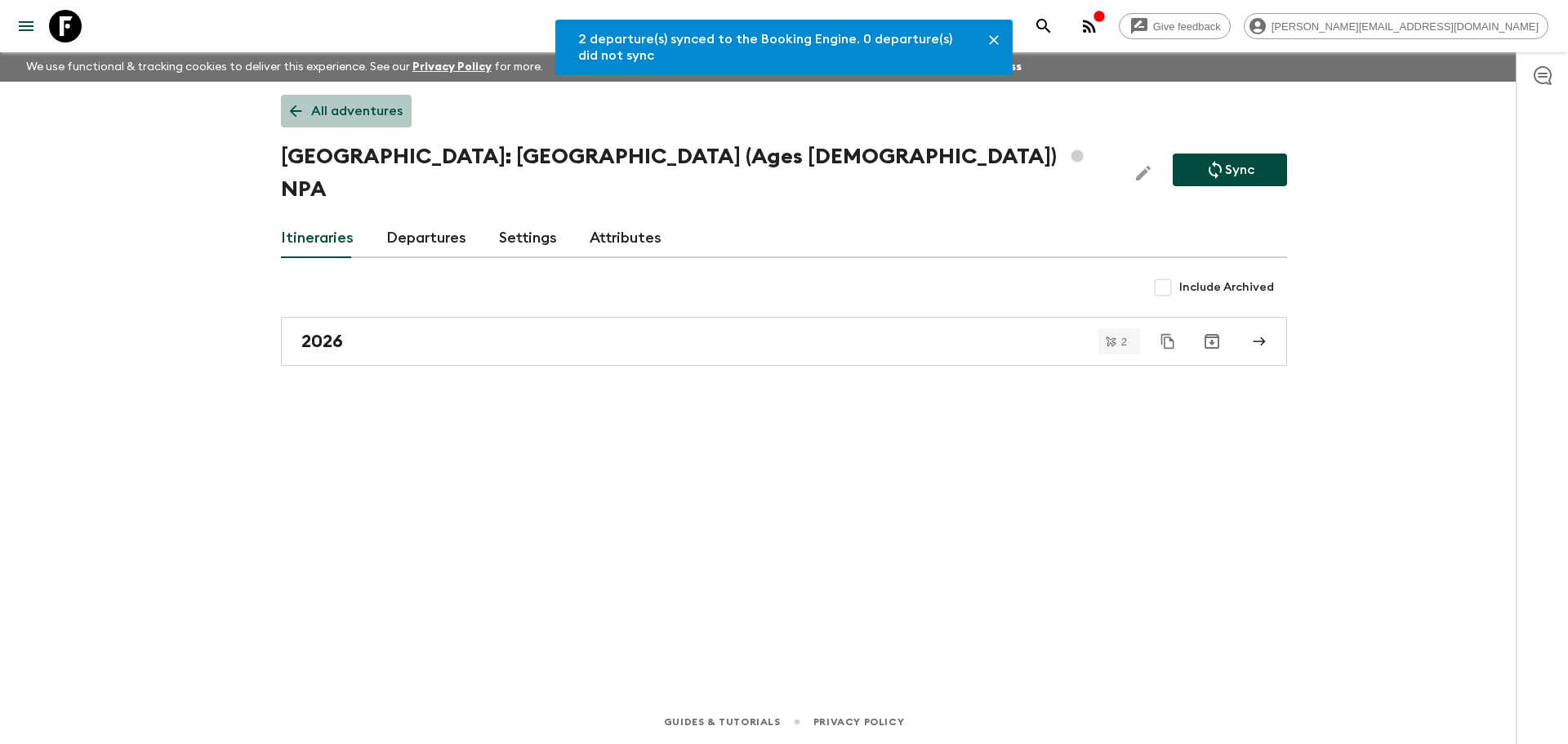
click at [342, 126] on link "All adventures" at bounding box center [346, 111] width 131 height 33
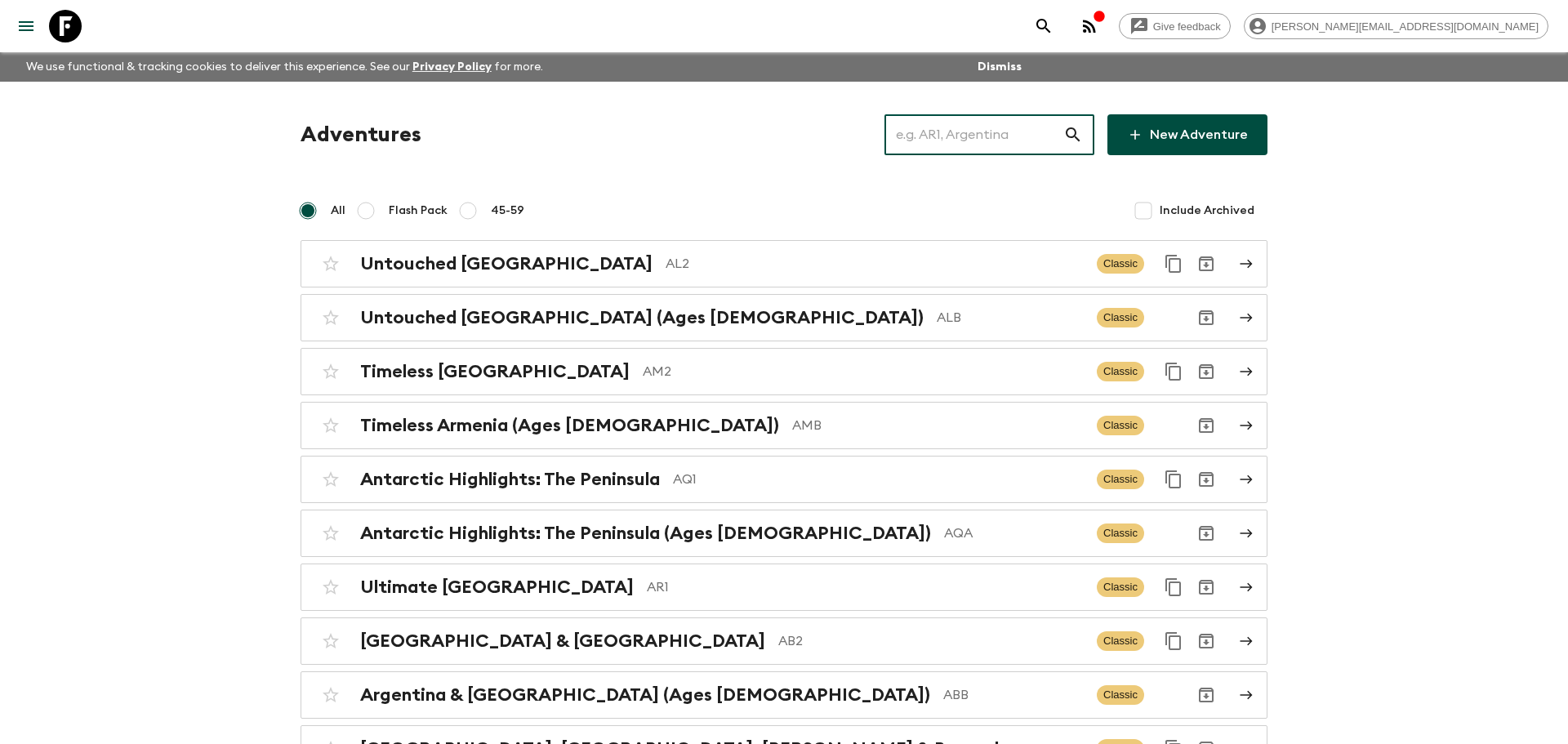
click at [946, 151] on input "text" at bounding box center [974, 134] width 179 height 46
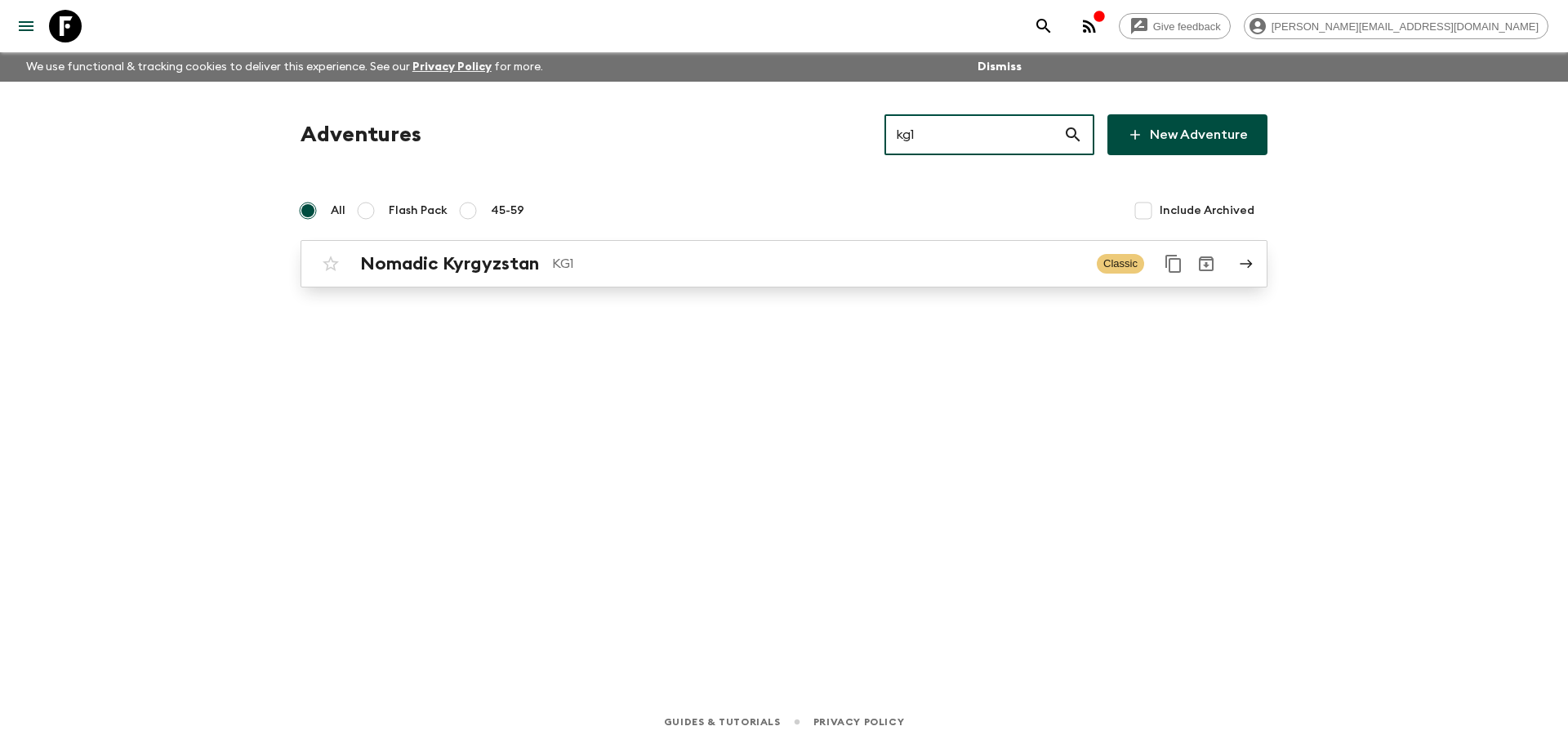
type input "kg1"
click at [809, 261] on p "KG1" at bounding box center [818, 263] width 531 height 20
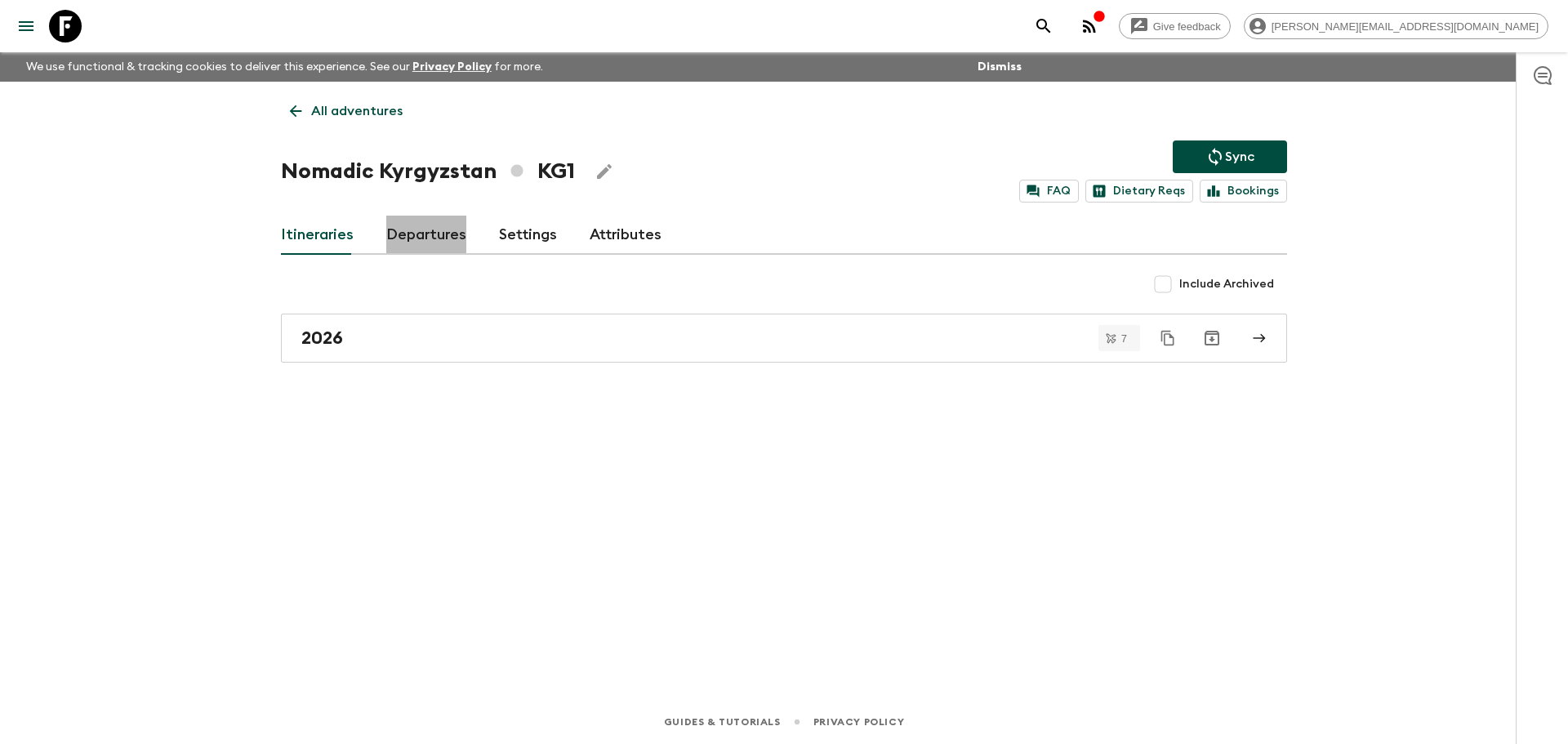
click at [399, 235] on link "Departures" at bounding box center [426, 236] width 80 height 40
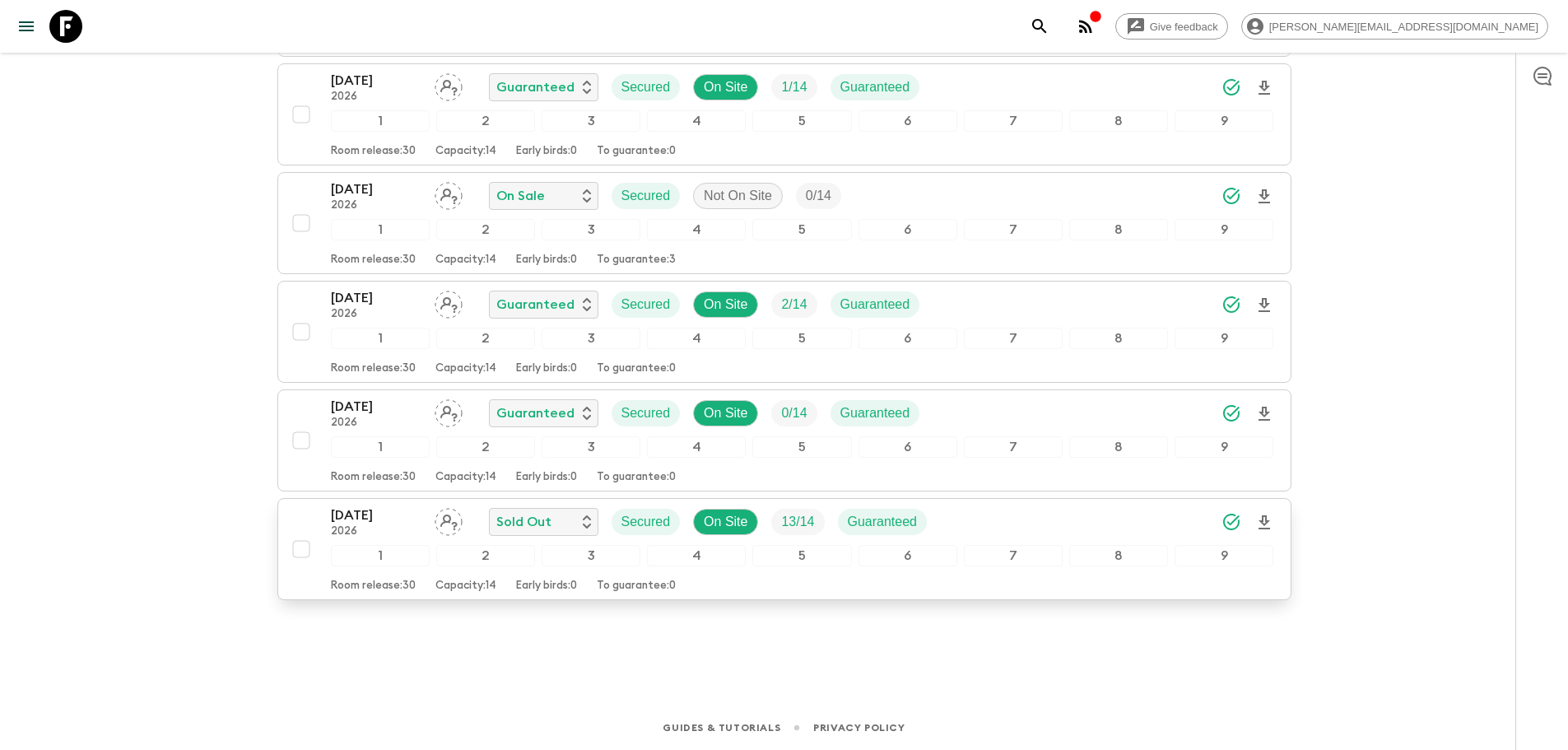
scroll to position [103, 0]
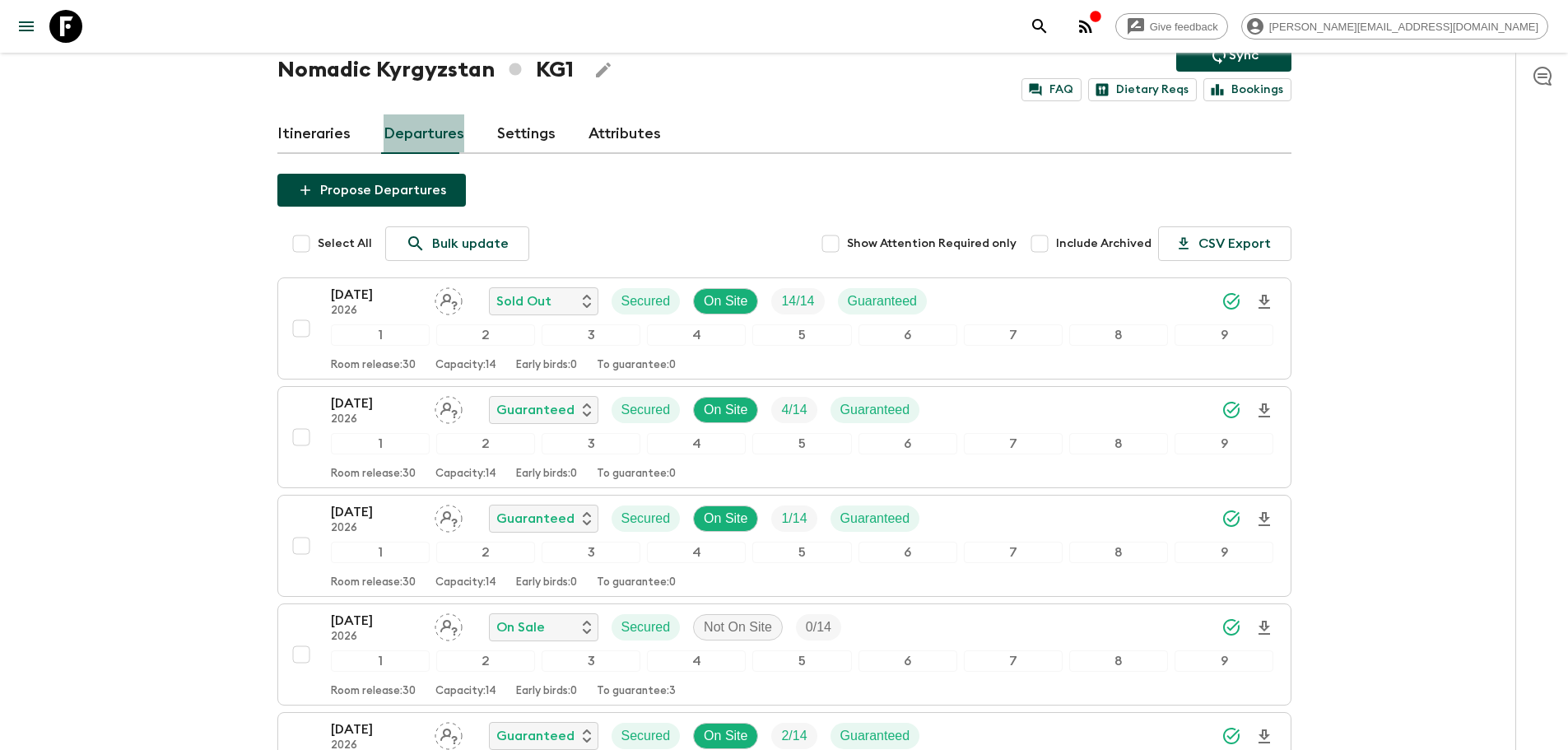
click at [429, 139] on link "Departures" at bounding box center [424, 134] width 81 height 40
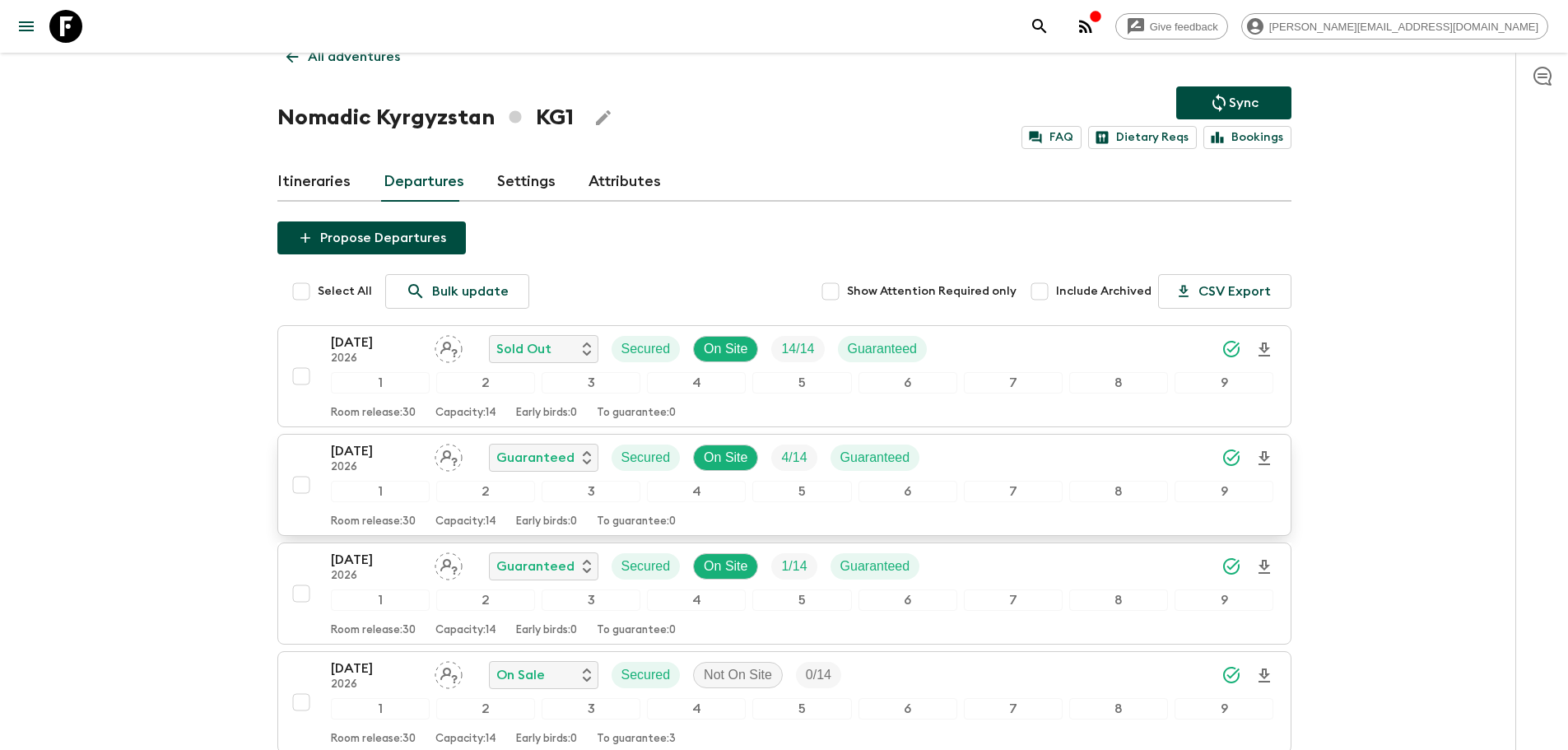
scroll to position [0, 0]
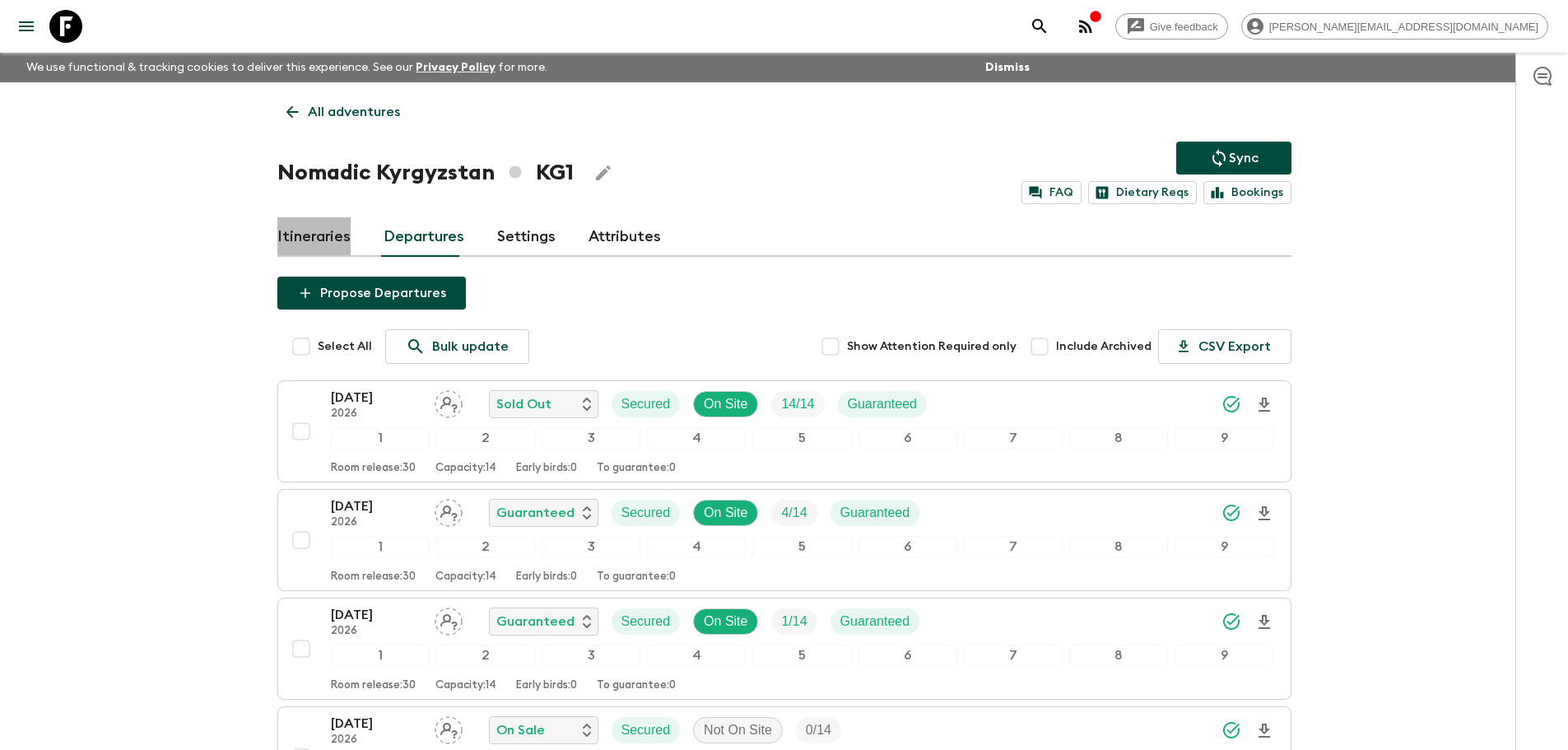
click at [321, 239] on link "Itineraries" at bounding box center [314, 238] width 74 height 40
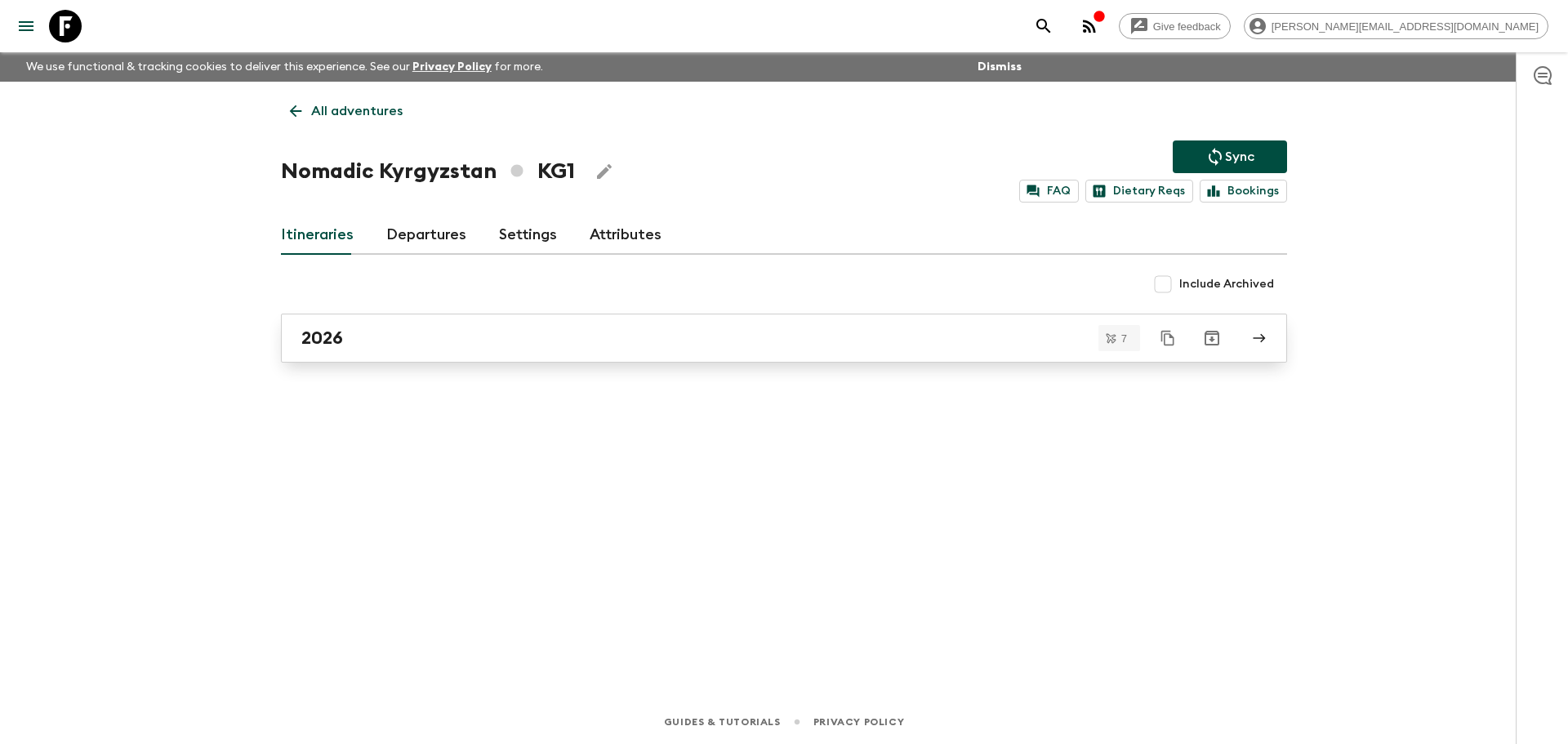
click at [497, 337] on div "2026" at bounding box center [768, 338] width 934 height 22
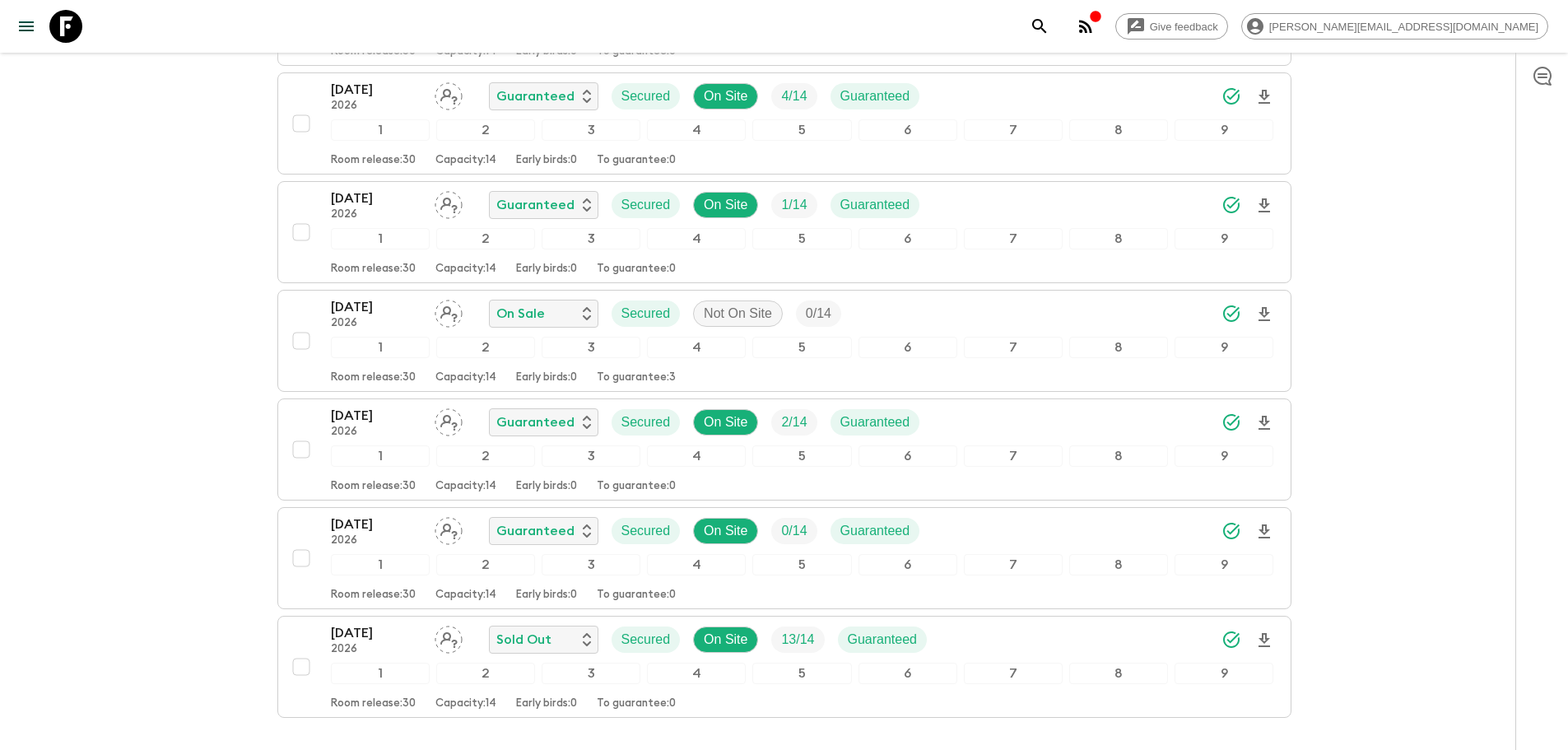
scroll to position [505, 0]
